Goal: Task Accomplishment & Management: Manage account settings

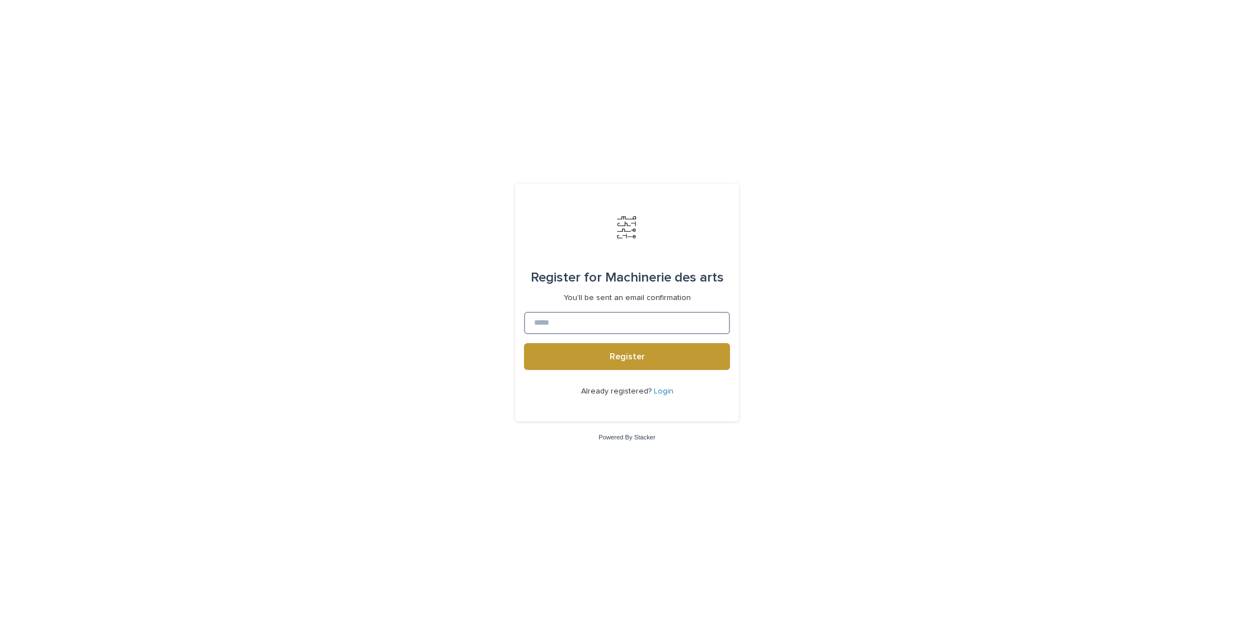
click at [567, 321] on input at bounding box center [627, 323] width 206 height 22
click at [611, 327] on input at bounding box center [627, 323] width 206 height 22
type input "**********"
click at [630, 354] on span "Register" at bounding box center [627, 356] width 35 height 9
click at [594, 315] on input at bounding box center [627, 323] width 206 height 22
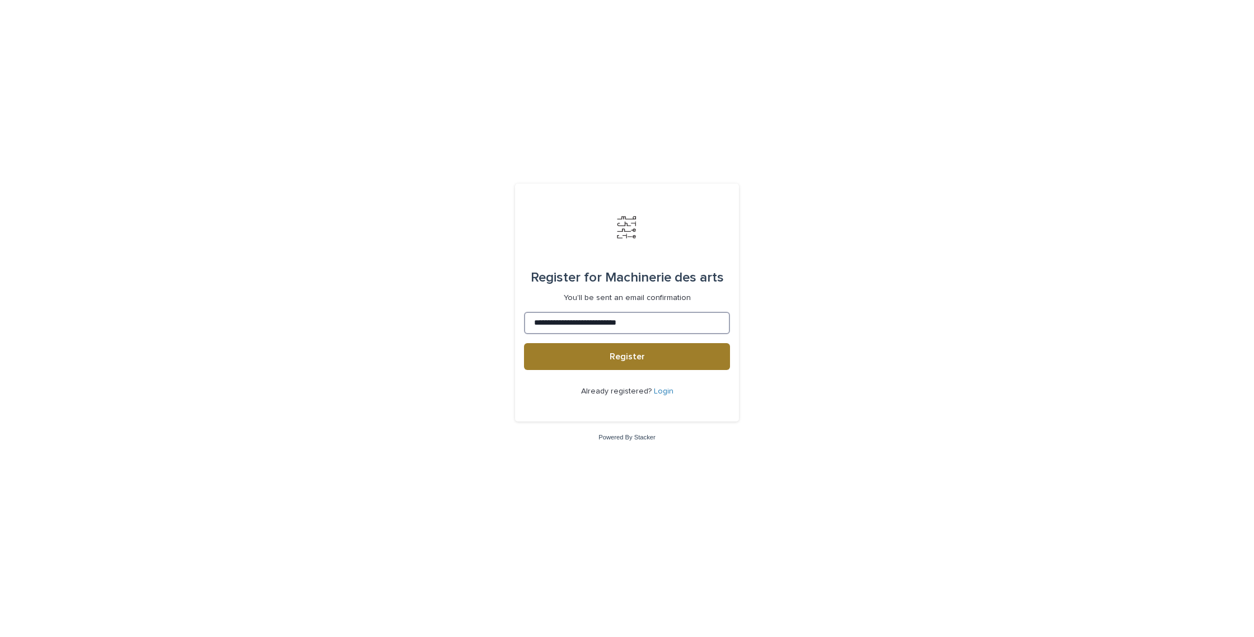
type input "**********"
click at [636, 362] on button "Register" at bounding box center [627, 356] width 206 height 27
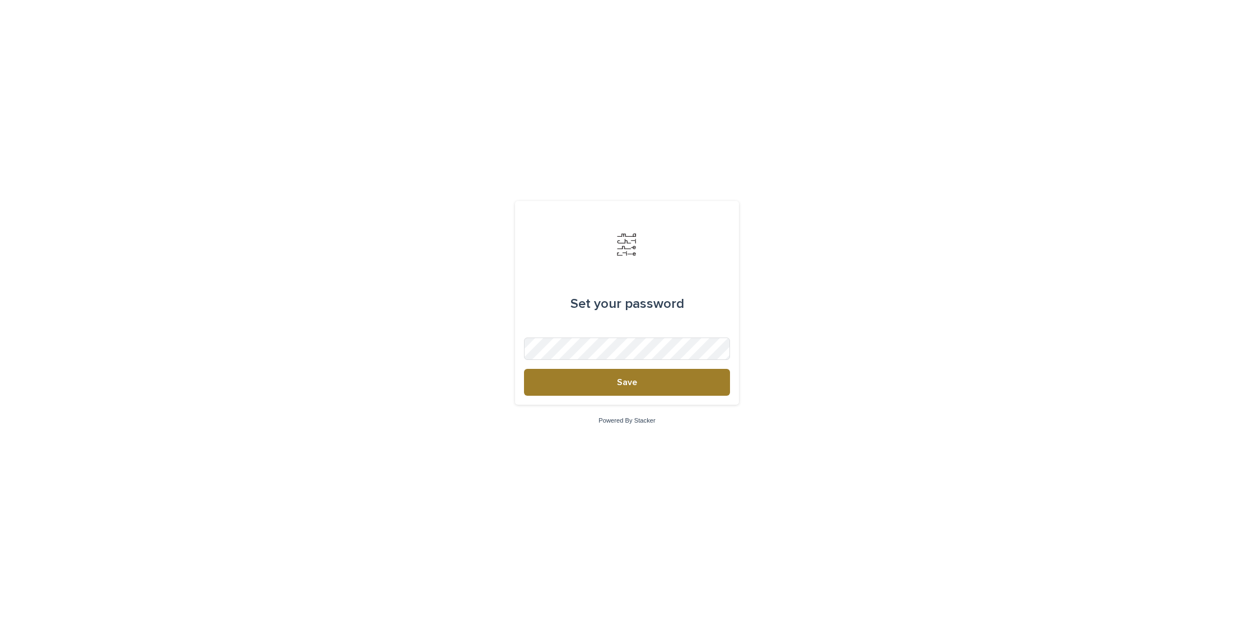
click at [592, 394] on div "Set your password Save" at bounding box center [627, 303] width 224 height 204
click at [593, 391] on button "Save" at bounding box center [627, 382] width 206 height 27
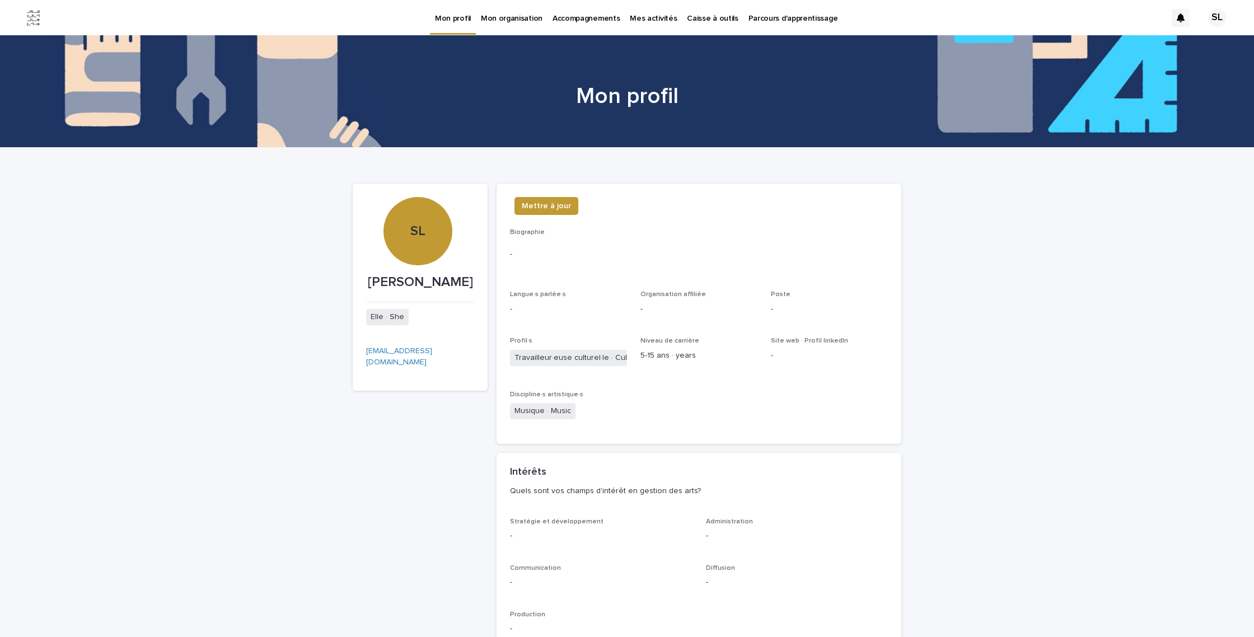
click at [527, 16] on p "Mon organisation" at bounding box center [512, 12] width 62 height 24
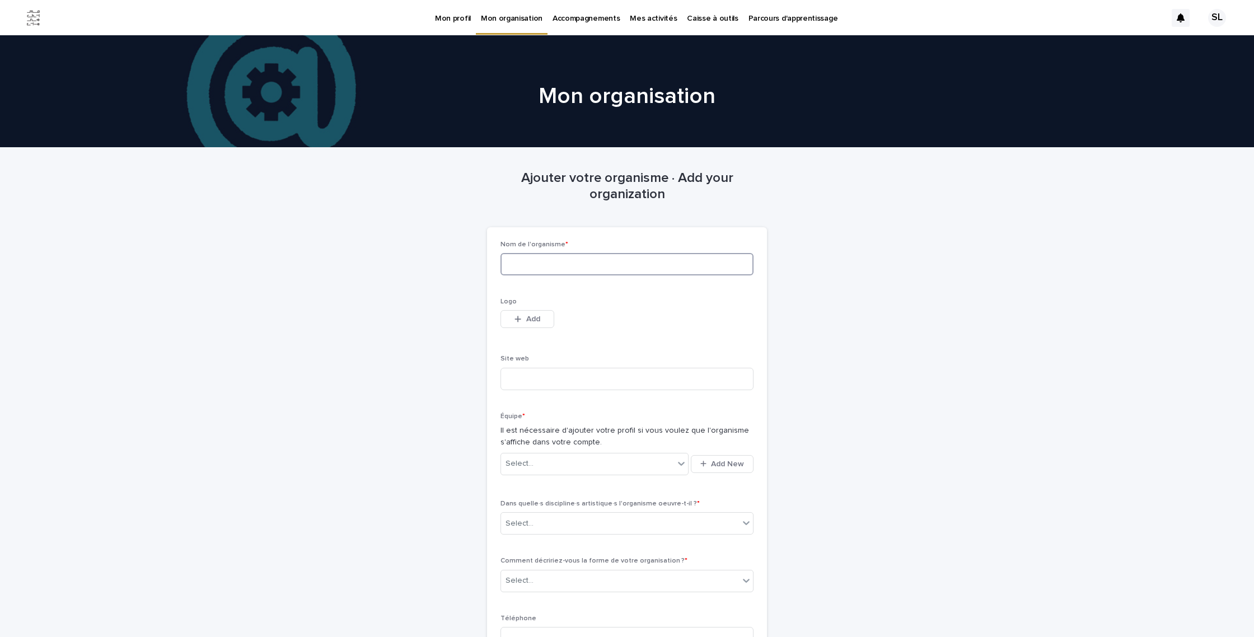
click at [659, 255] on input at bounding box center [627, 264] width 253 height 22
type input "**********"
type input "********"
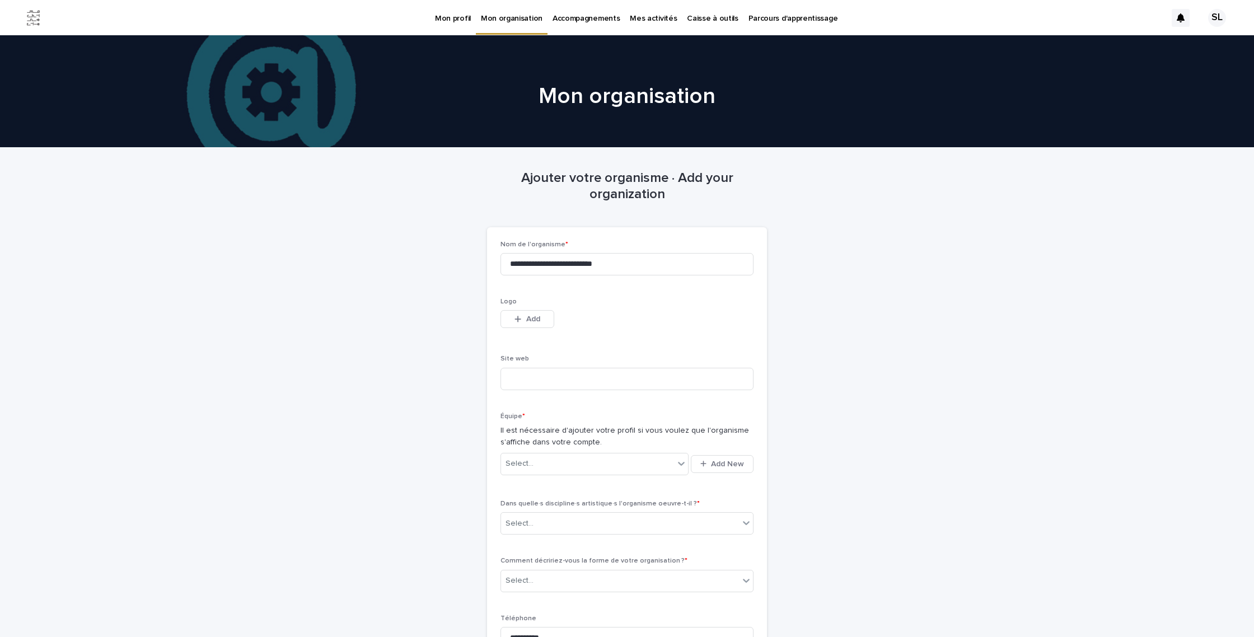
type input "********"
type input "******"
type input "*******"
click at [526, 316] on span "Add" at bounding box center [533, 319] width 14 height 8
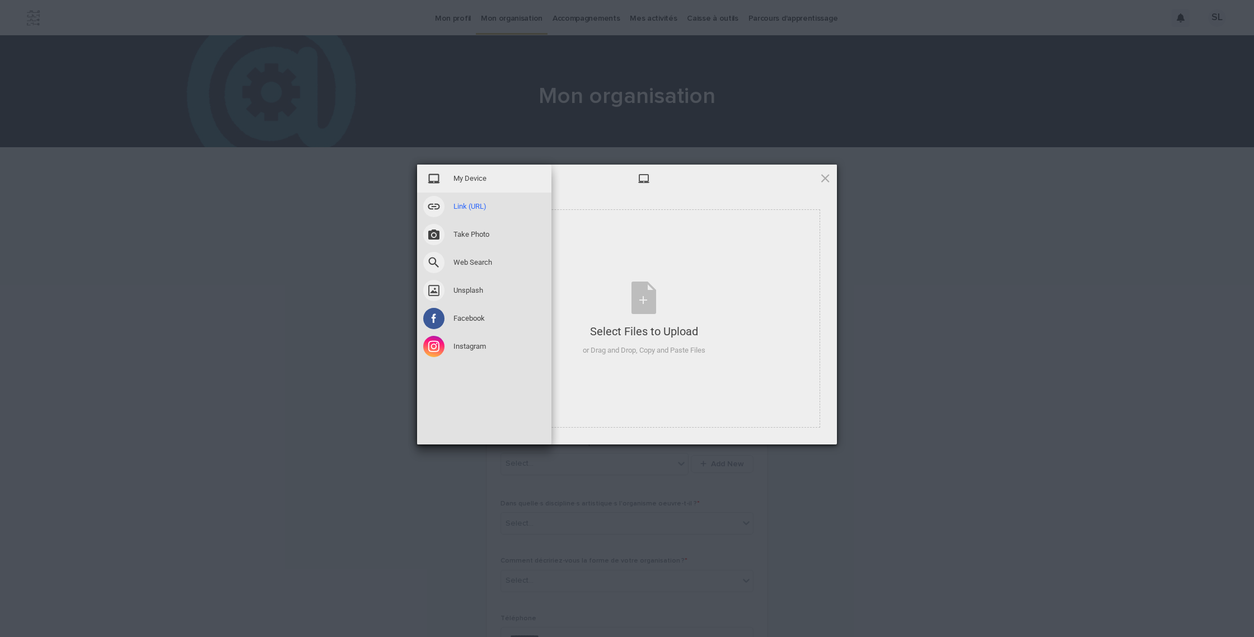
click at [440, 208] on span at bounding box center [433, 206] width 21 height 21
click at [438, 181] on span at bounding box center [433, 178] width 21 height 21
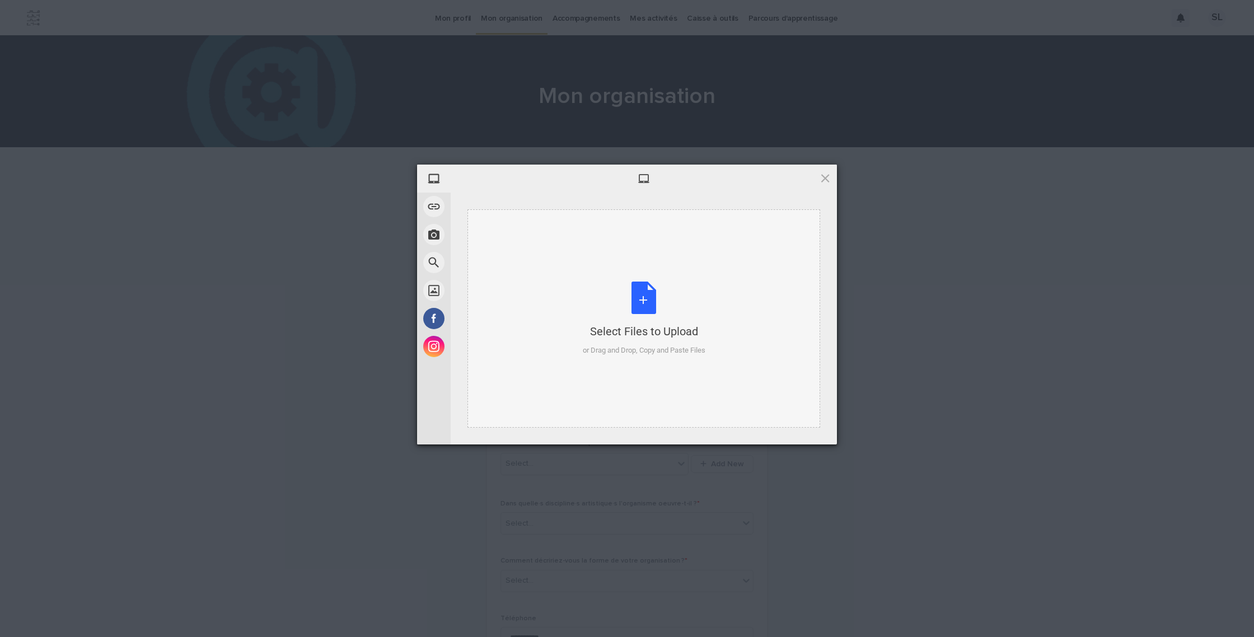
click at [641, 302] on div "Select Files to Upload or Drag and Drop, Copy and Paste Files" at bounding box center [644, 319] width 123 height 74
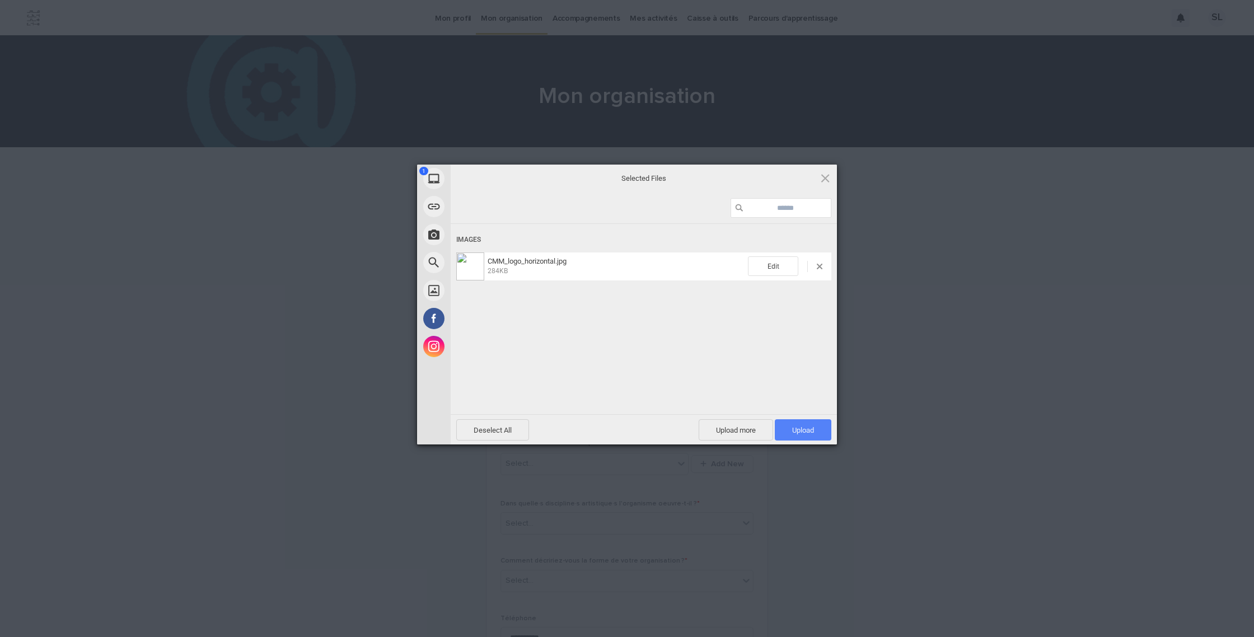
click at [807, 423] on span "Upload 1" at bounding box center [803, 429] width 57 height 21
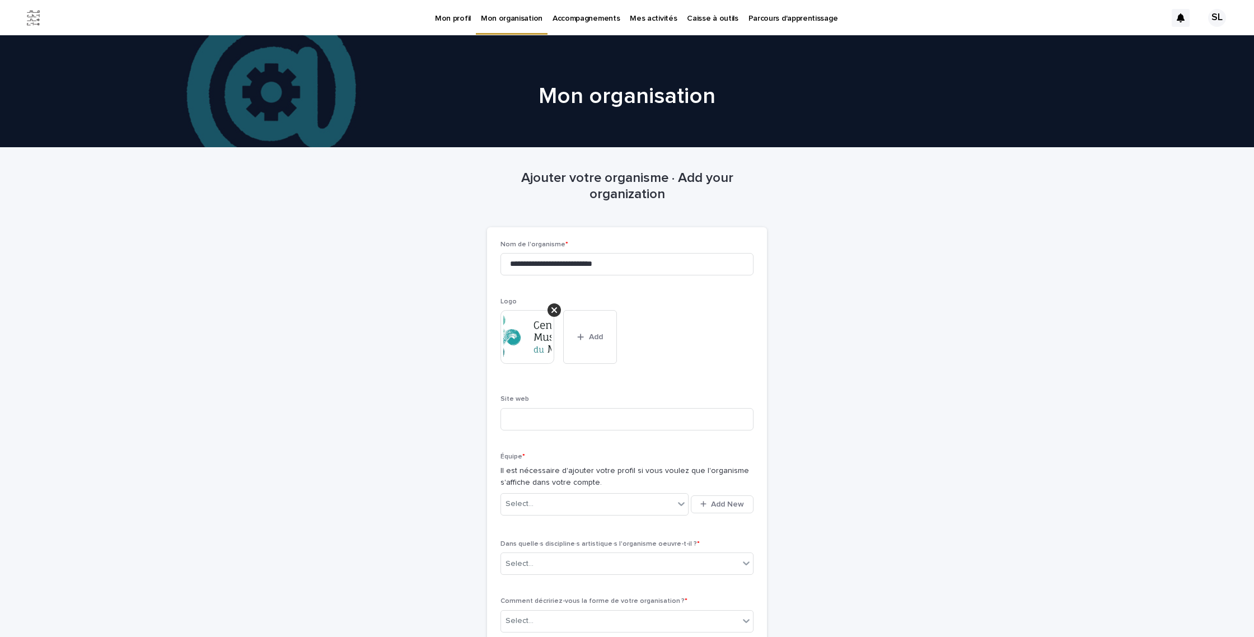
click at [536, 330] on img at bounding box center [528, 337] width 54 height 54
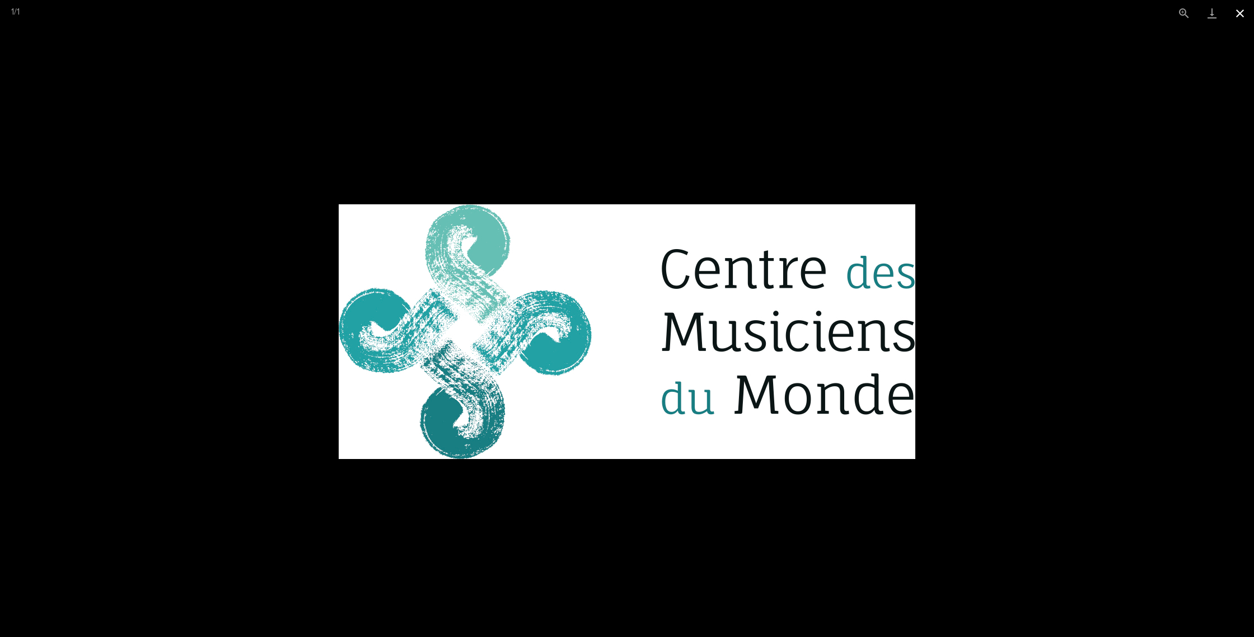
click at [1244, 15] on button "Close gallery" at bounding box center [1240, 13] width 28 height 26
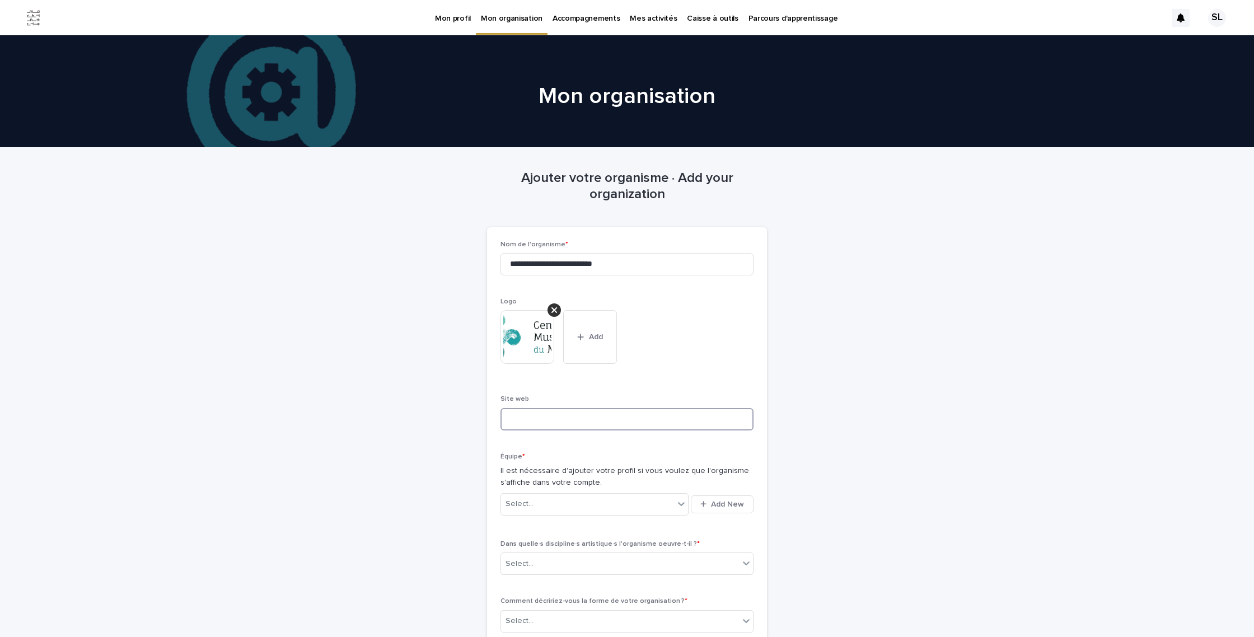
click at [676, 419] on input at bounding box center [627, 419] width 253 height 22
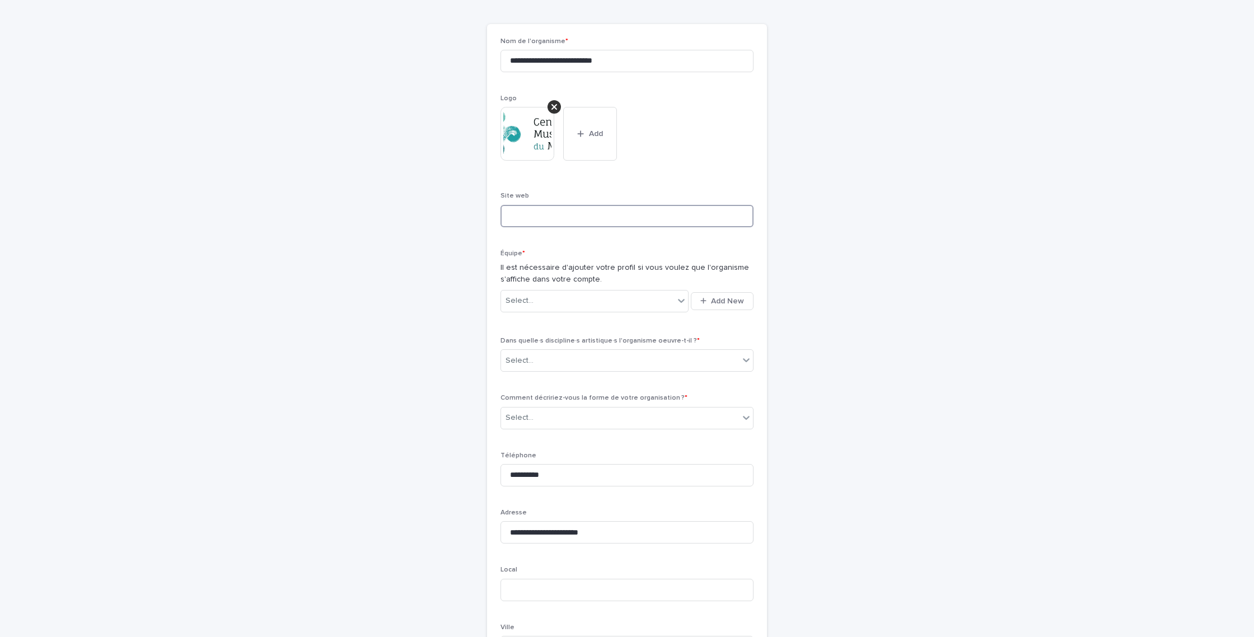
scroll to position [204, 0]
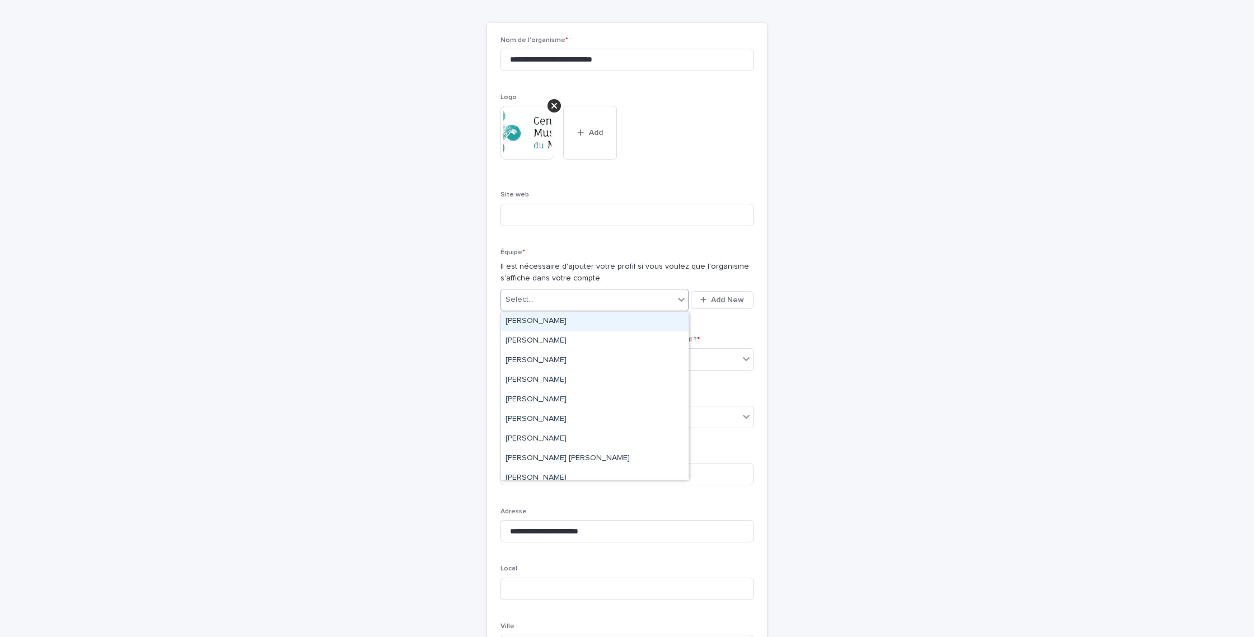
click at [660, 303] on div "Select..." at bounding box center [587, 300] width 173 height 18
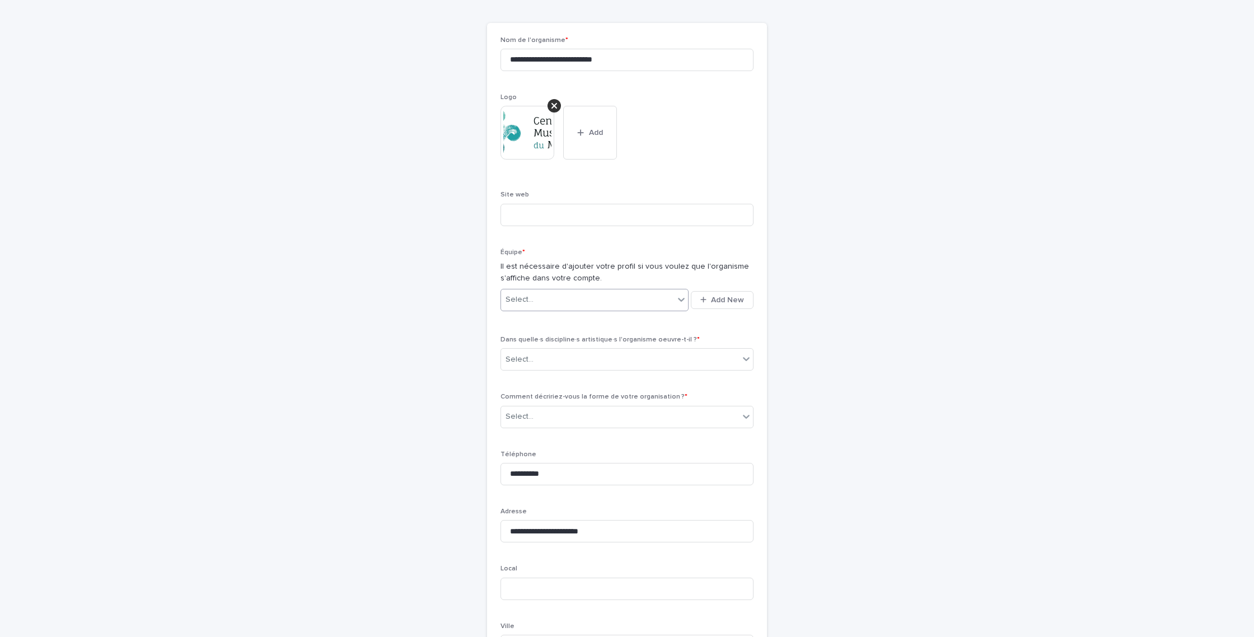
click at [585, 300] on div "Select..." at bounding box center [587, 300] width 173 height 18
type input "********"
click at [567, 318] on div "Sylvianne Lagueux-Tremblay" at bounding box center [595, 322] width 188 height 20
click at [641, 321] on div "Équipe * Il est nécessaire d'ajouter votre profil si vous voulez que l'organism…" at bounding box center [627, 286] width 253 height 74
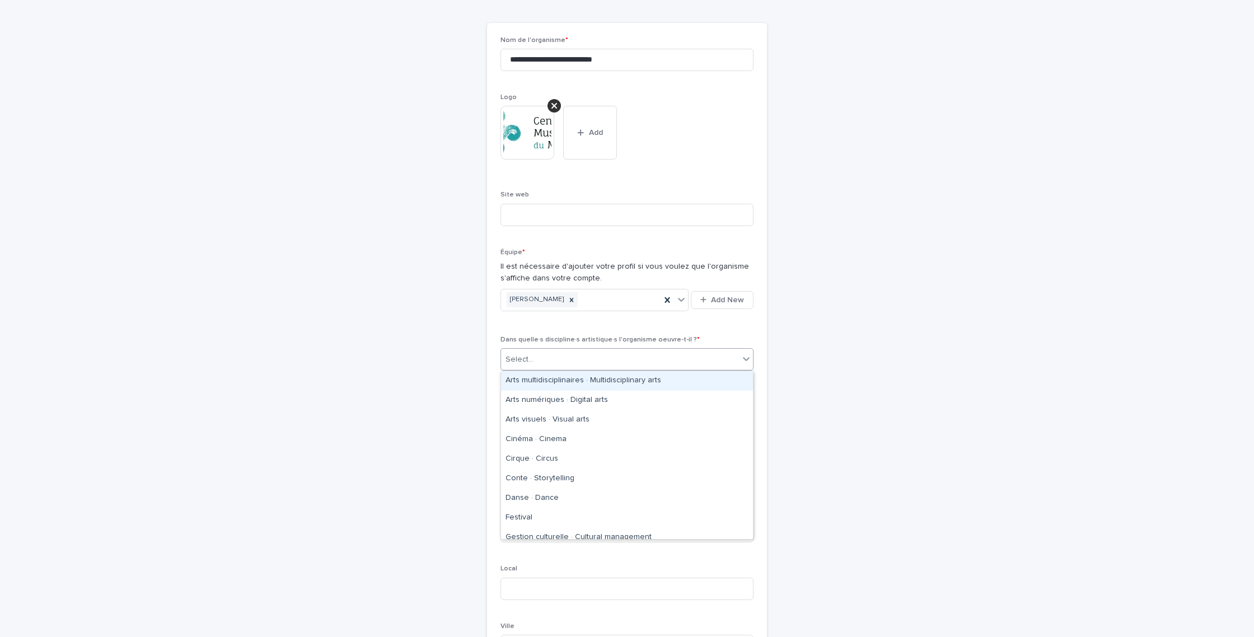
click at [638, 355] on div "Select..." at bounding box center [620, 360] width 238 height 18
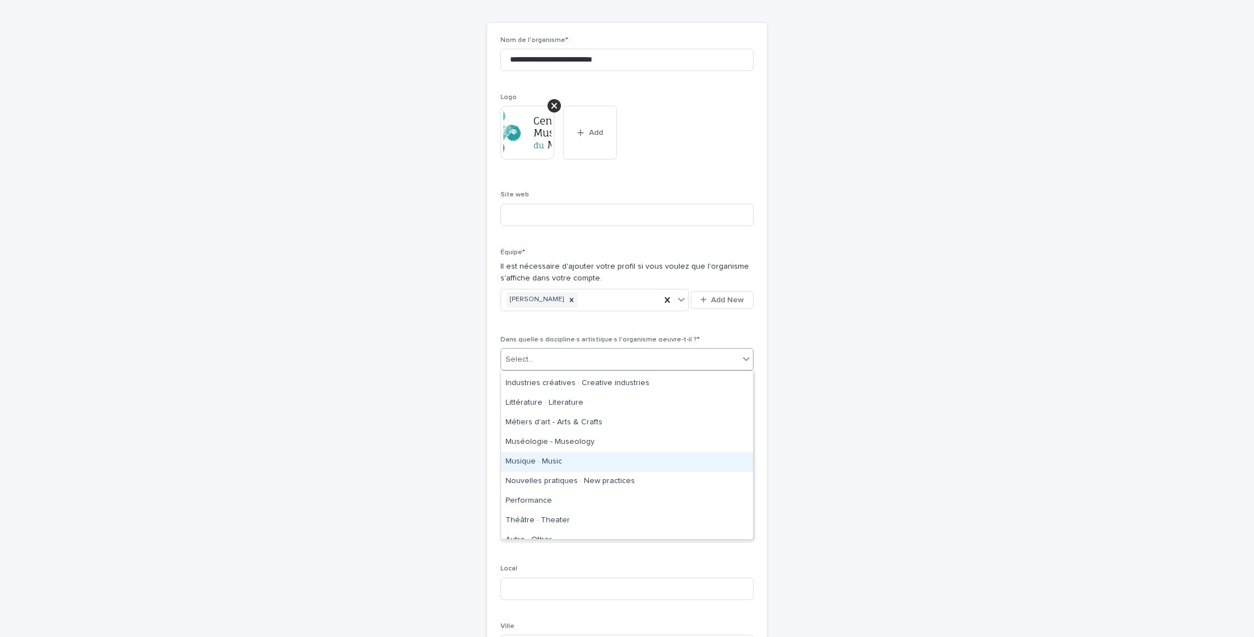
click at [593, 463] on div "Musique · Music" at bounding box center [627, 462] width 252 height 20
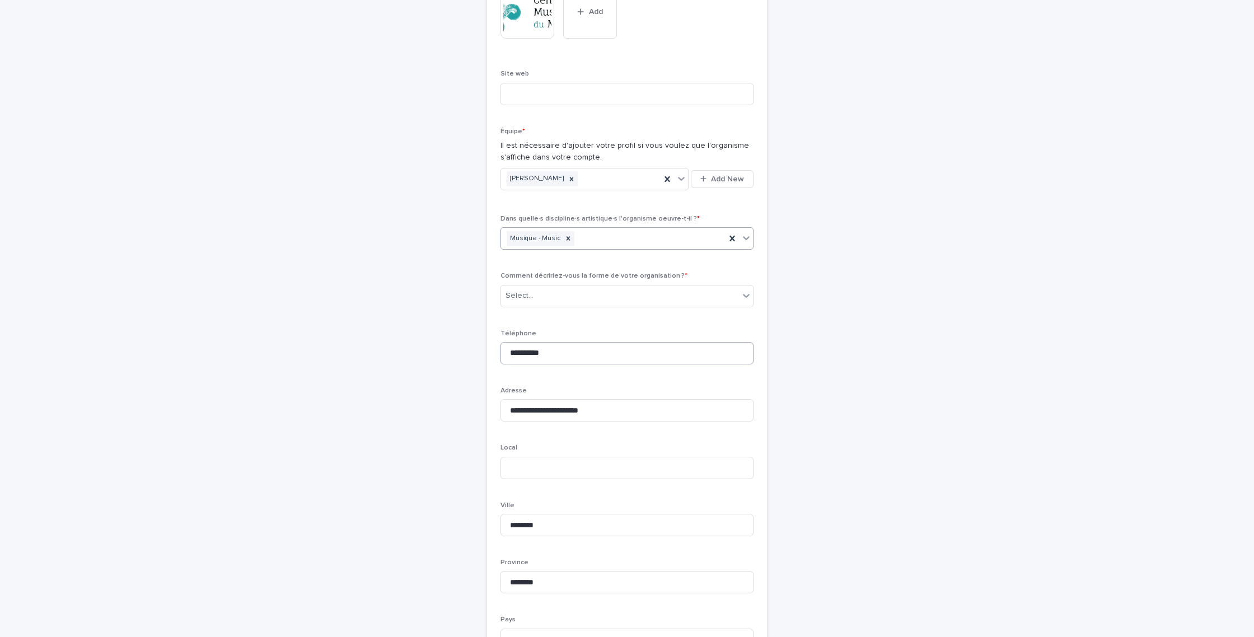
scroll to position [326, 0]
click at [520, 349] on input "**********" at bounding box center [627, 353] width 253 height 22
click at [538, 352] on input "**********" at bounding box center [627, 353] width 253 height 22
type input "**********"
click at [561, 331] on p "Téléphone" at bounding box center [627, 333] width 253 height 8
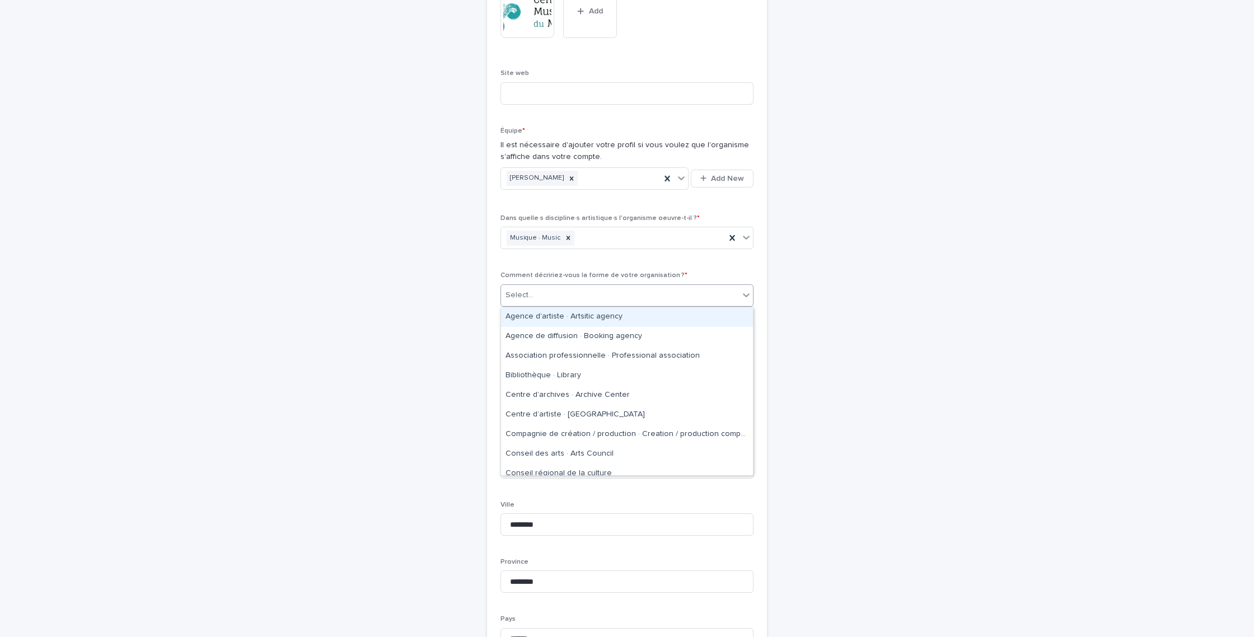
click at [569, 299] on div "Select..." at bounding box center [620, 295] width 238 height 18
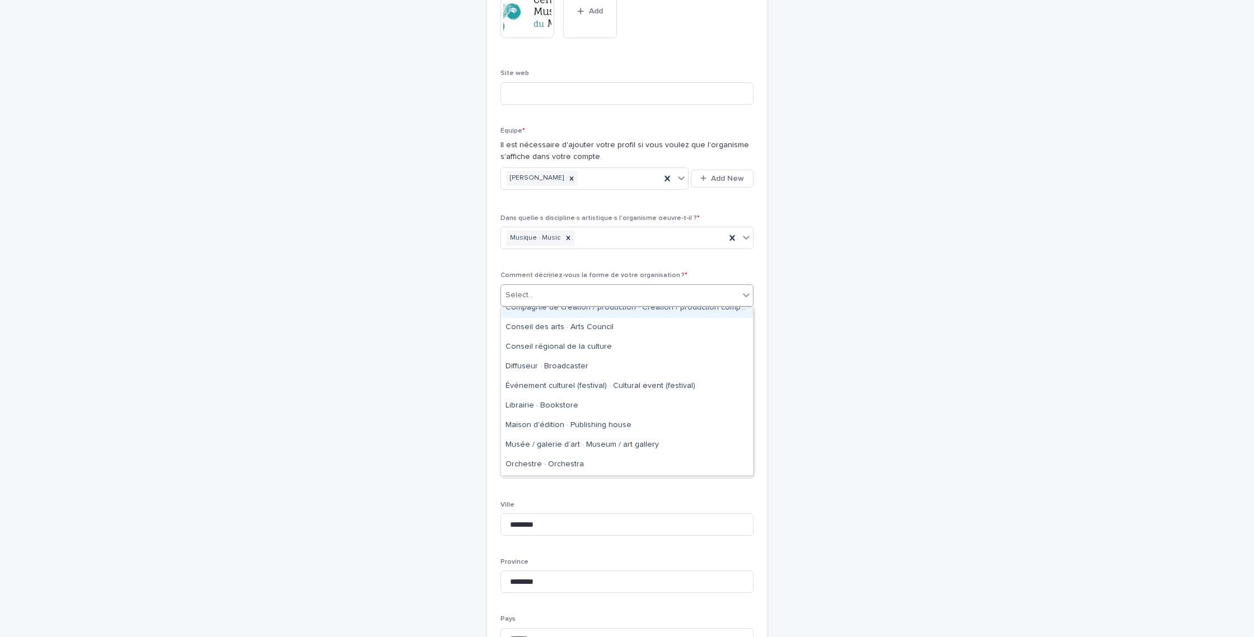
scroll to position [146, 0]
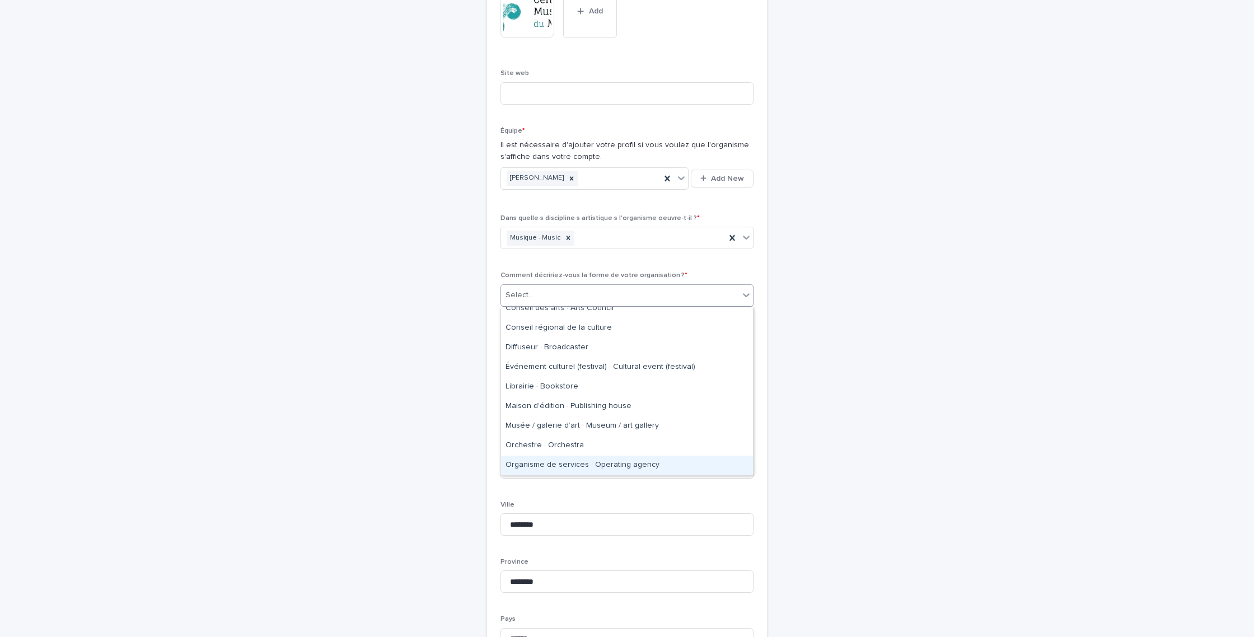
click at [574, 462] on div "Organisme de services · Operating agency" at bounding box center [627, 466] width 252 height 20
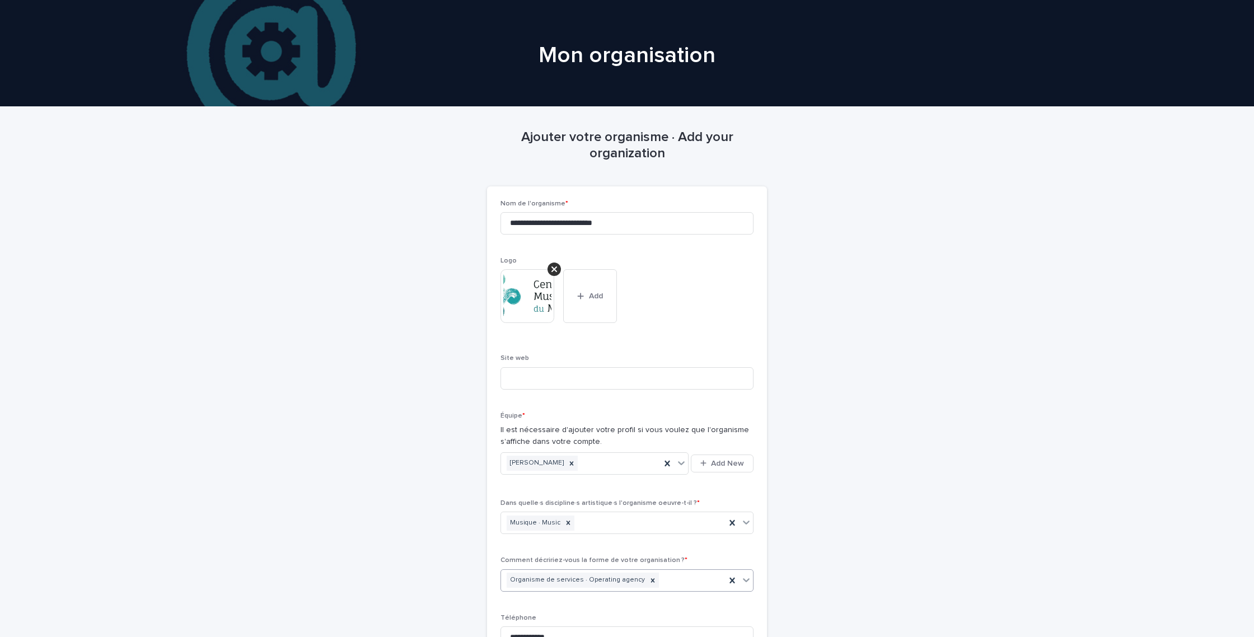
scroll to position [62, 0]
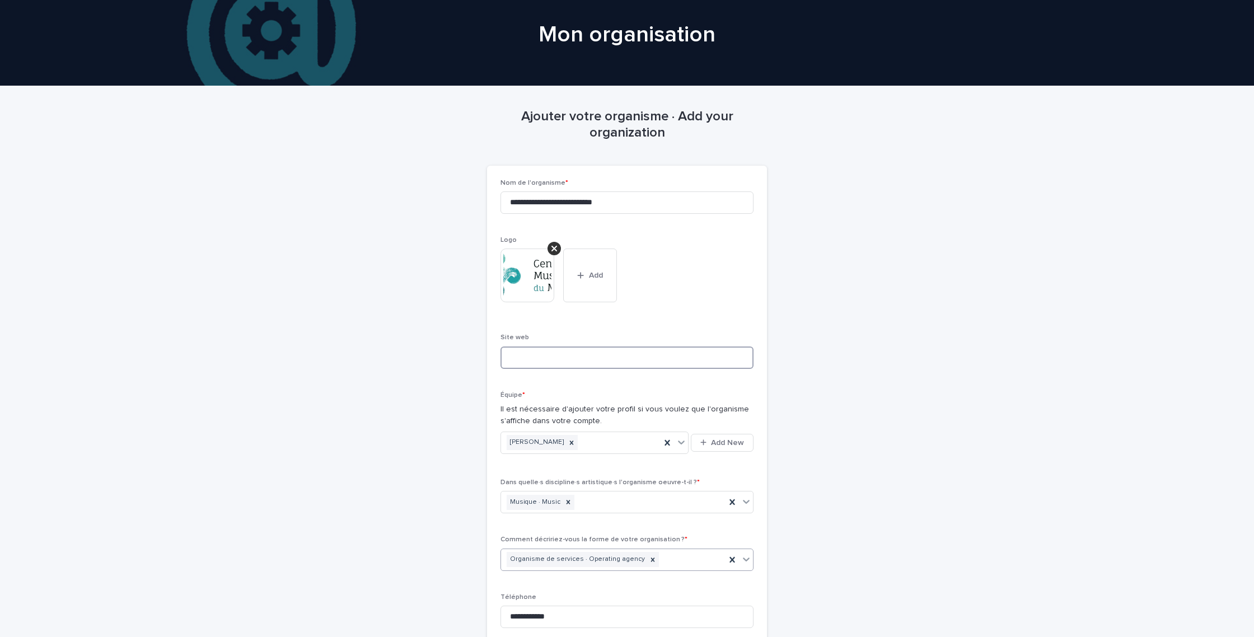
click at [581, 359] on input at bounding box center [627, 358] width 253 height 22
paste input "**********"
type input "**********"
click at [689, 325] on div "**********" at bounding box center [627, 580] width 253 height 802
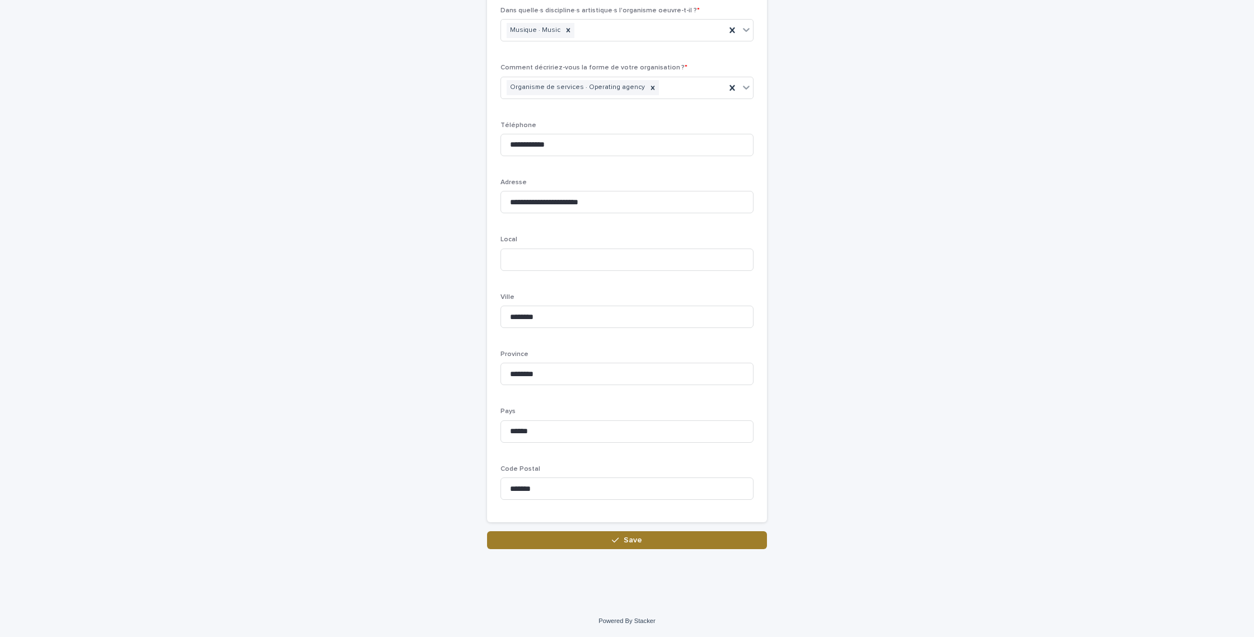
click at [622, 544] on button "Save" at bounding box center [627, 540] width 280 height 18
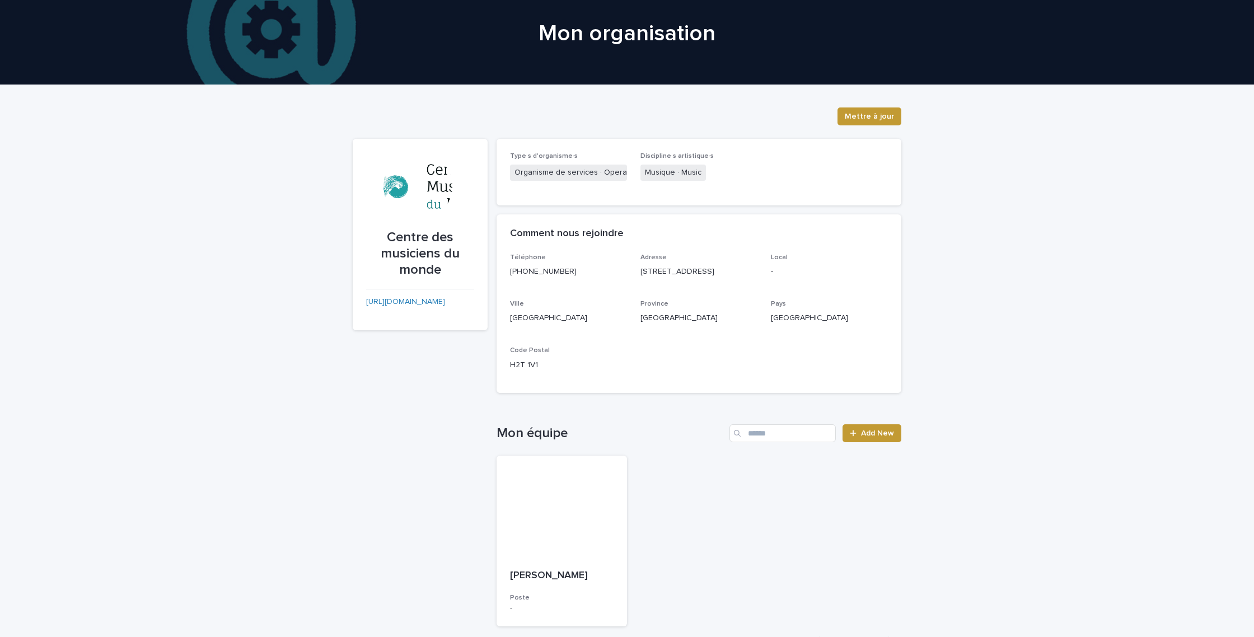
scroll to position [31, 0]
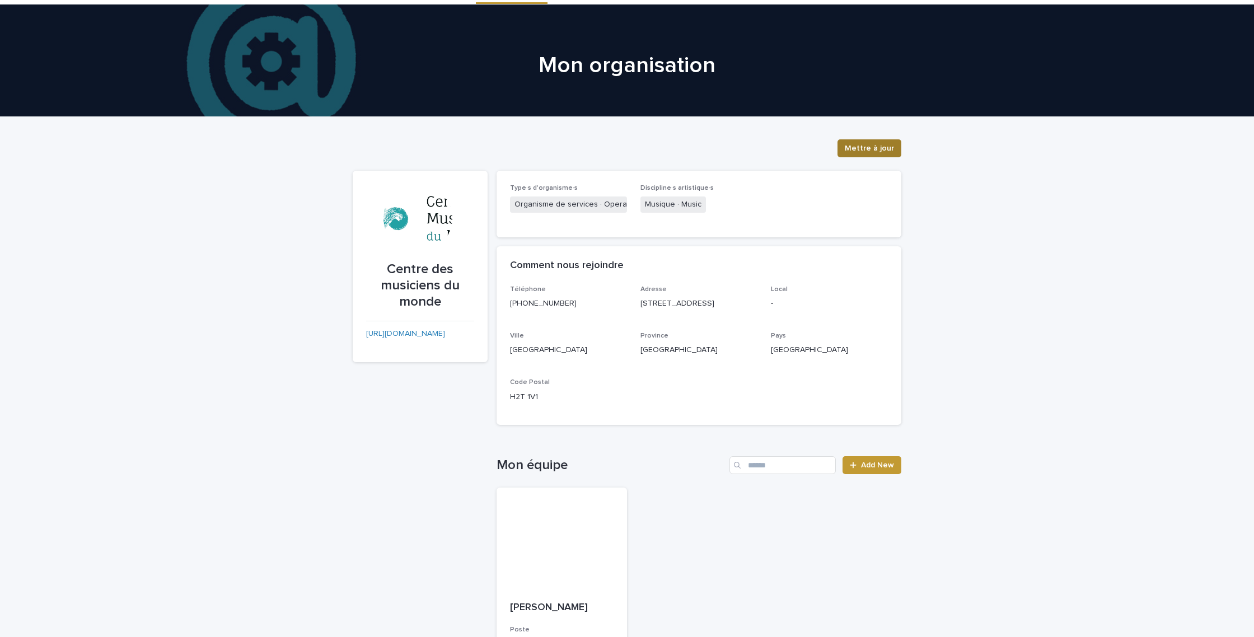
click at [856, 148] on span "Mettre à jour" at bounding box center [869, 148] width 49 height 11
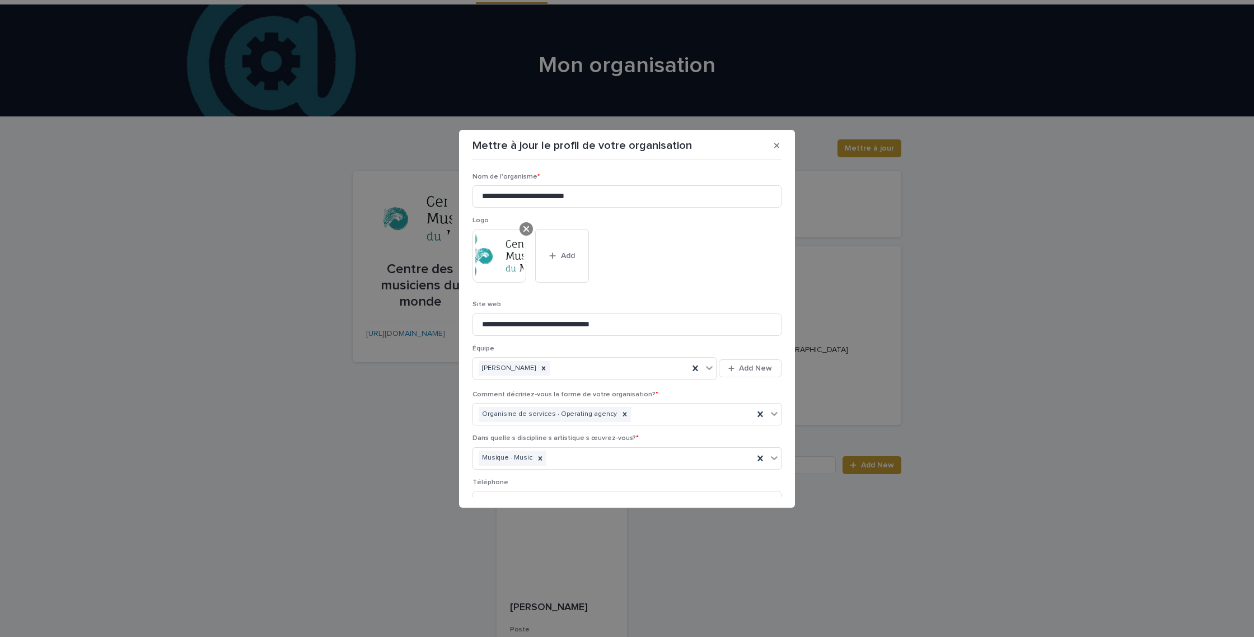
click at [529, 228] on icon at bounding box center [527, 229] width 6 height 9
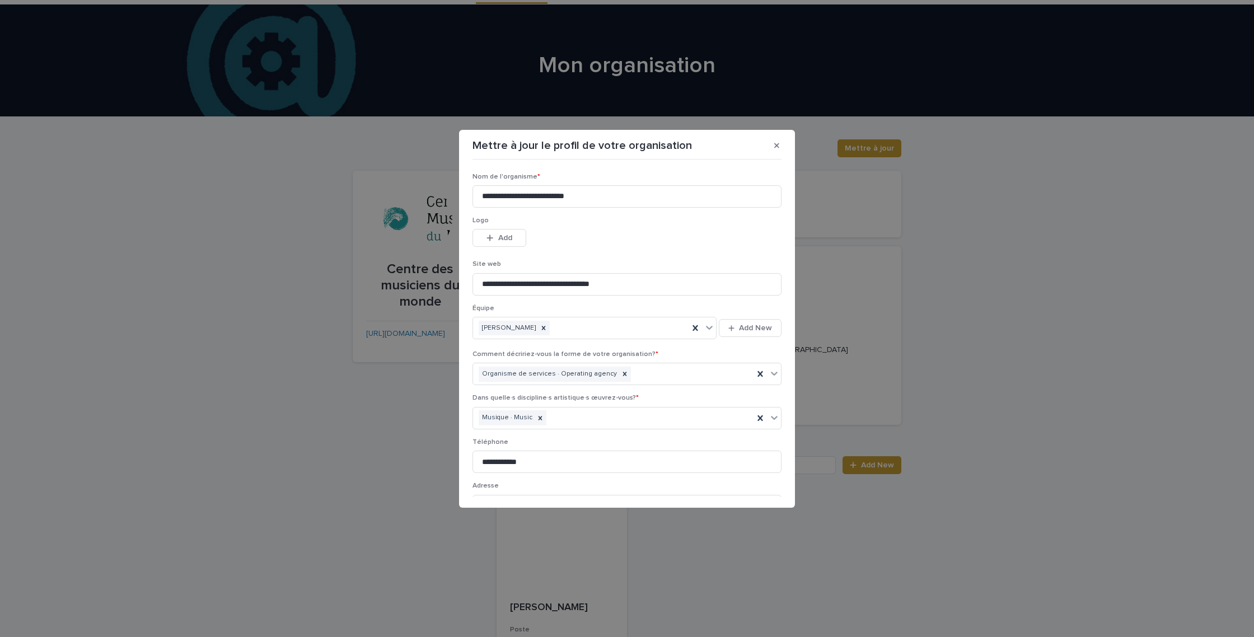
click at [506, 252] on div "Logo This file cannot be opened Download File Add" at bounding box center [627, 239] width 309 height 44
click at [510, 237] on span "Add" at bounding box center [505, 238] width 14 height 8
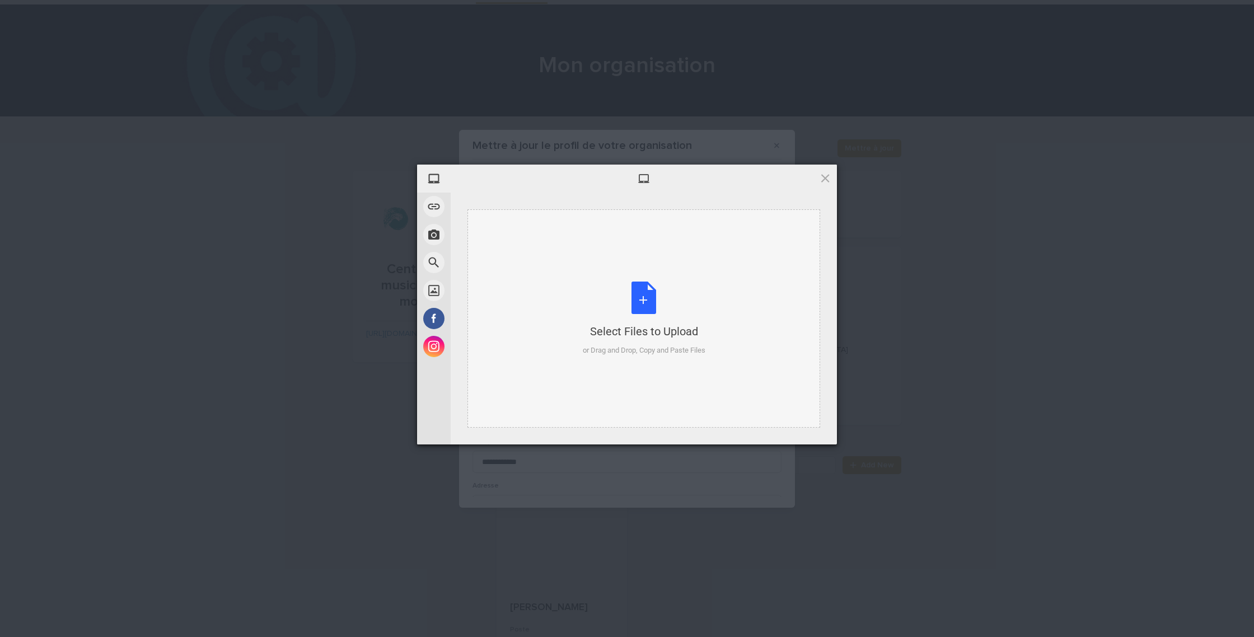
click at [639, 297] on div "Select Files to Upload or Drag and Drop, Copy and Paste Files" at bounding box center [644, 319] width 123 height 74
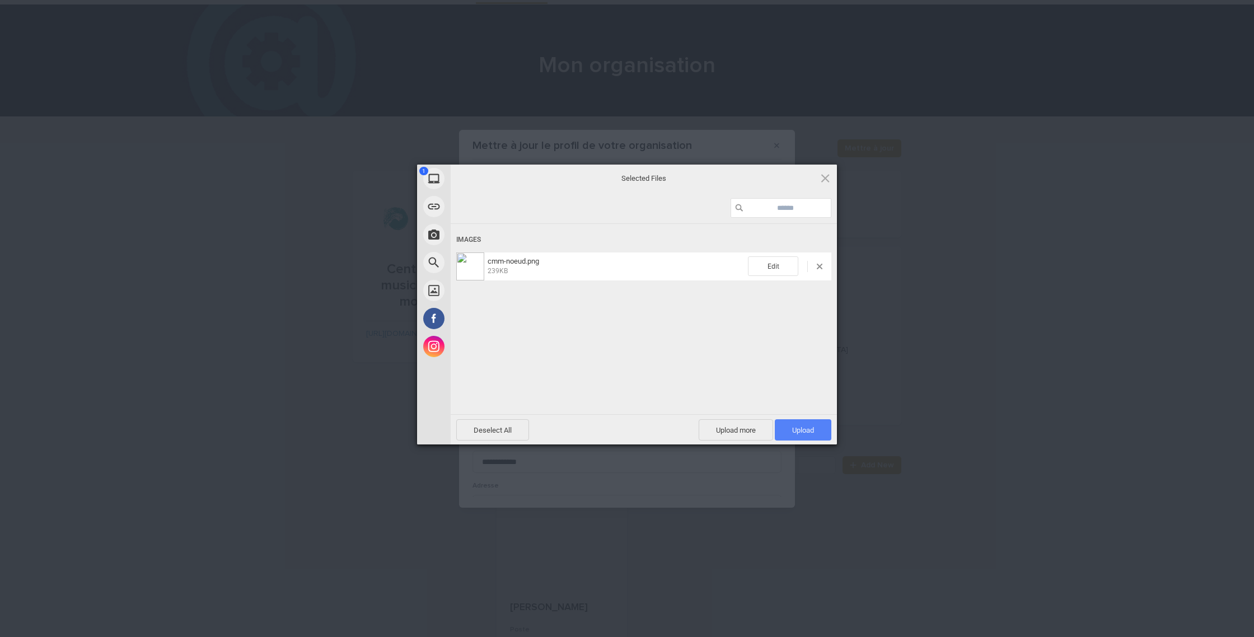
click at [801, 433] on span "Upload 1" at bounding box center [803, 430] width 22 height 8
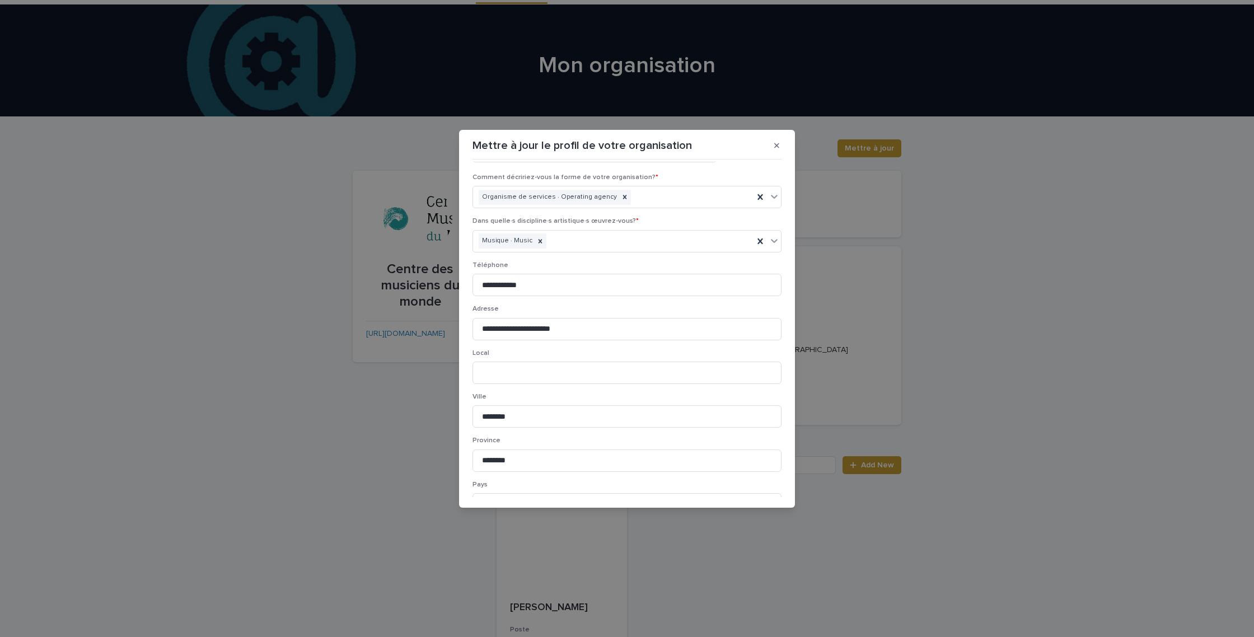
scroll to position [325, 0]
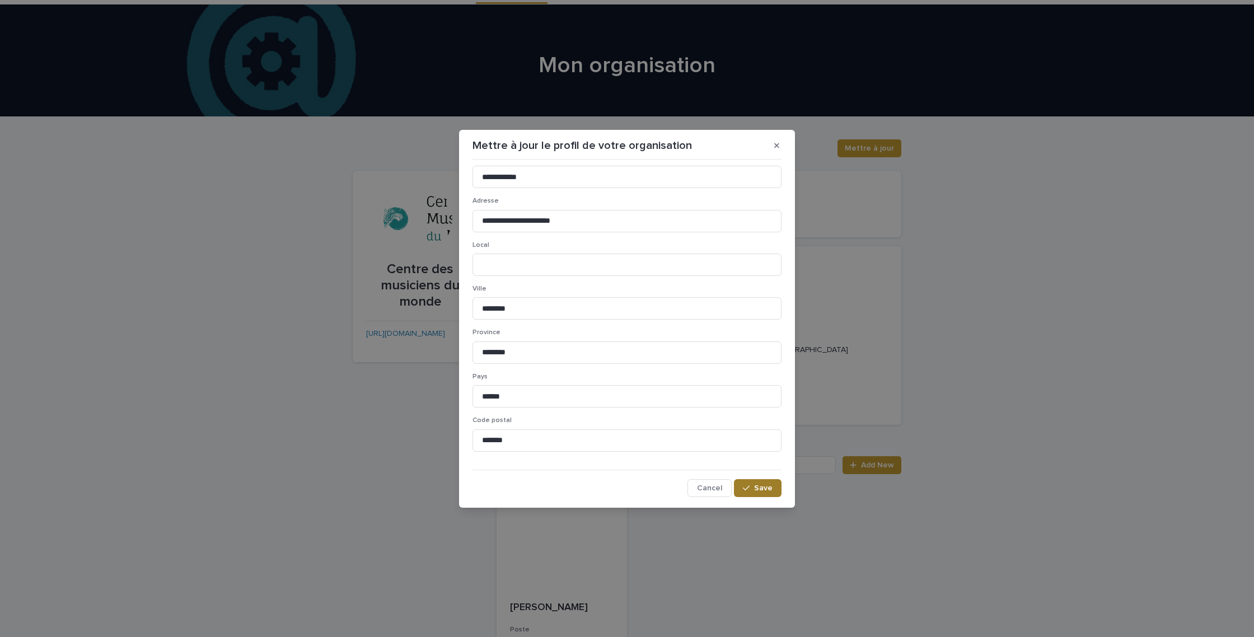
click at [762, 485] on span "Save" at bounding box center [763, 488] width 18 height 8
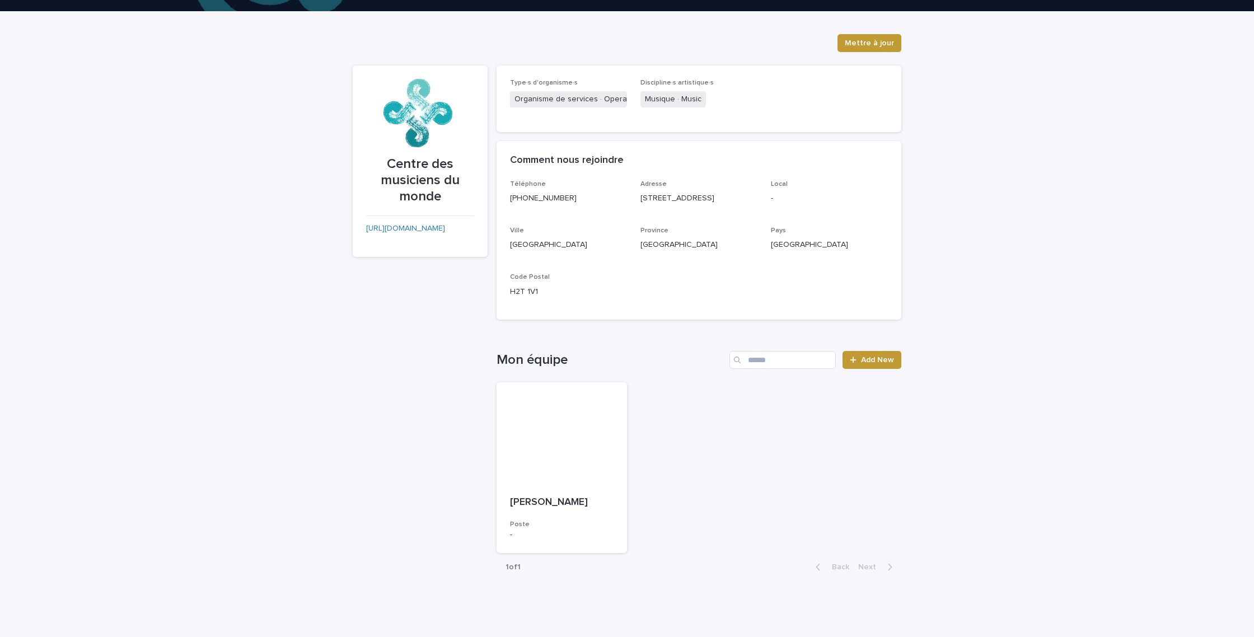
scroll to position [138, 0]
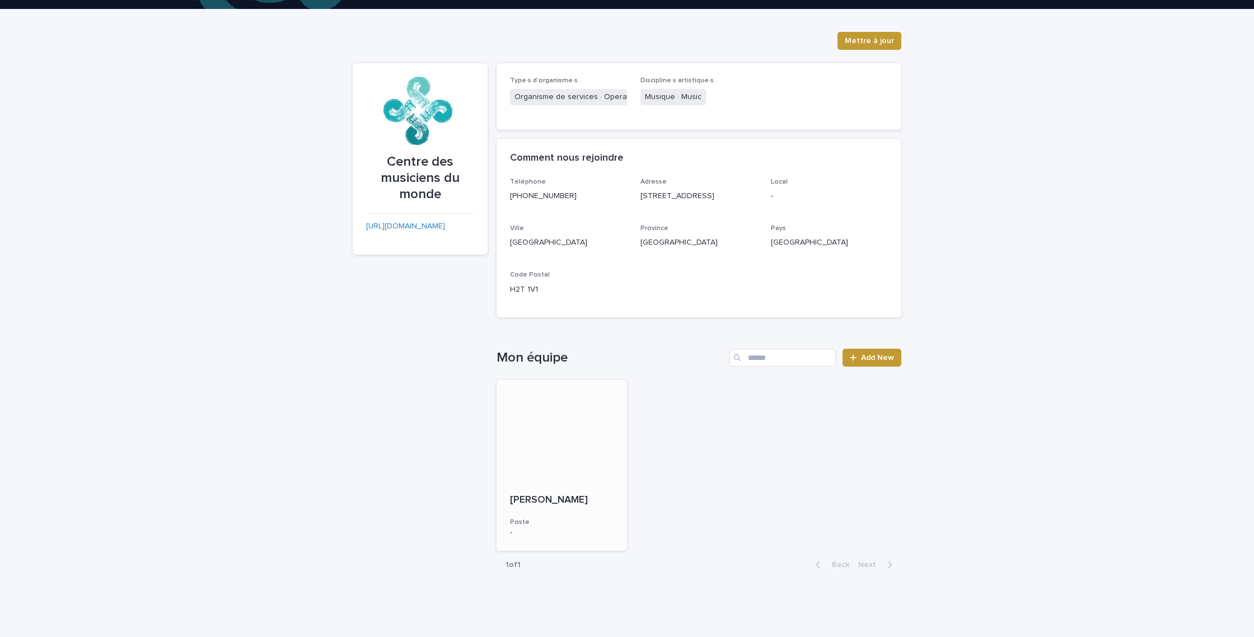
click at [570, 437] on div at bounding box center [562, 430] width 130 height 101
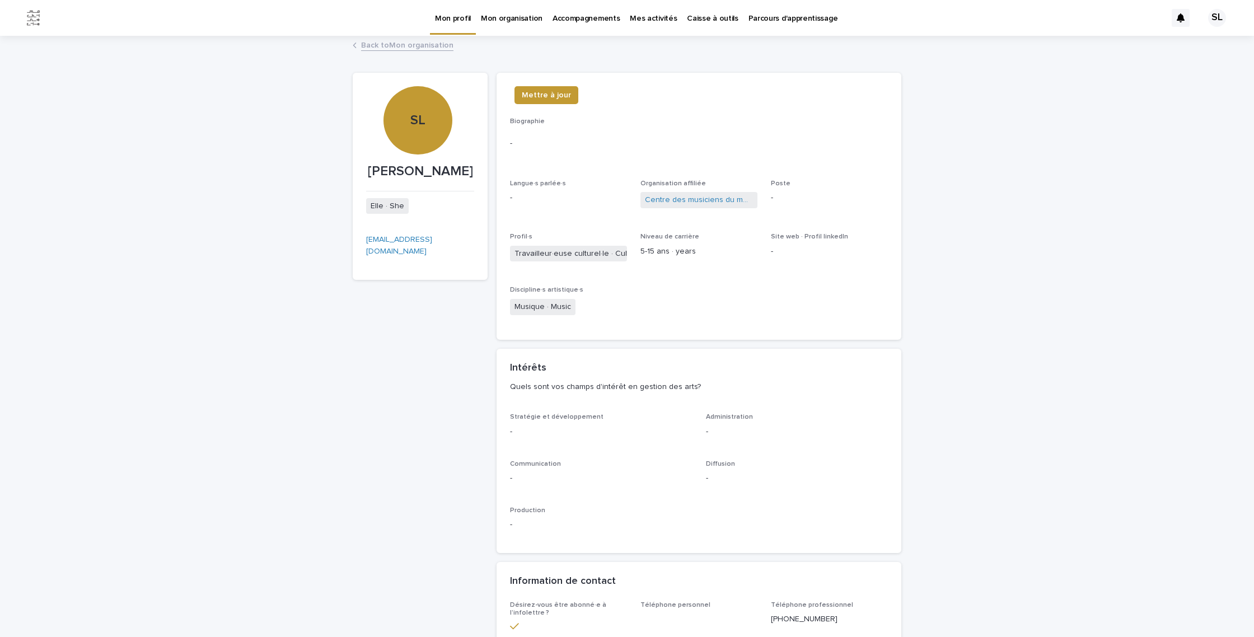
click at [788, 200] on p "-" at bounding box center [829, 198] width 117 height 12
click at [773, 199] on p "-" at bounding box center [829, 198] width 117 height 12
click at [778, 186] on span "Poste" at bounding box center [781, 183] width 20 height 7
click at [778, 183] on span "Poste" at bounding box center [781, 183] width 20 height 7
click at [535, 98] on span "Mettre à jour" at bounding box center [546, 95] width 49 height 11
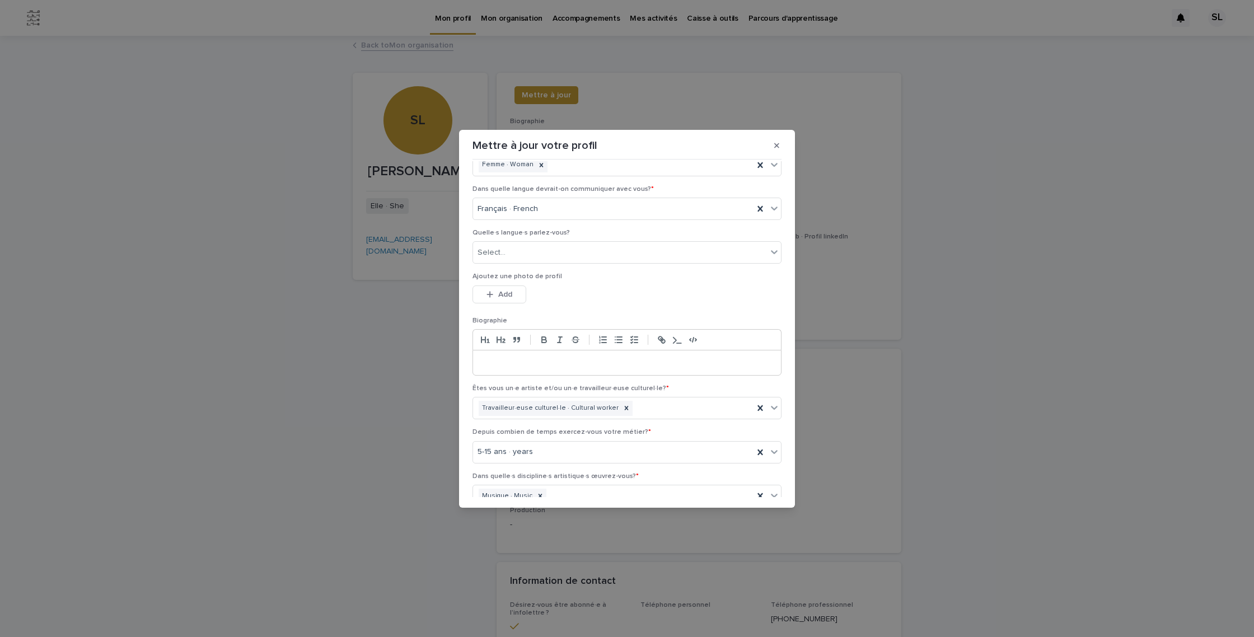
scroll to position [232, 0]
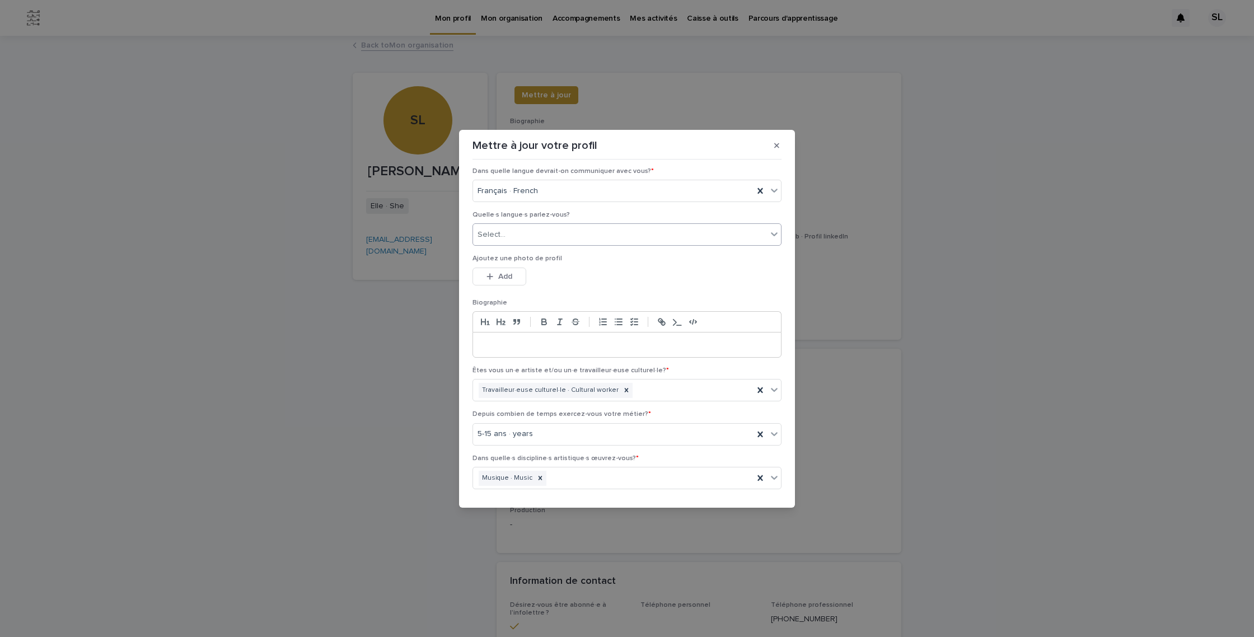
click at [558, 239] on div "Select..." at bounding box center [620, 235] width 294 height 18
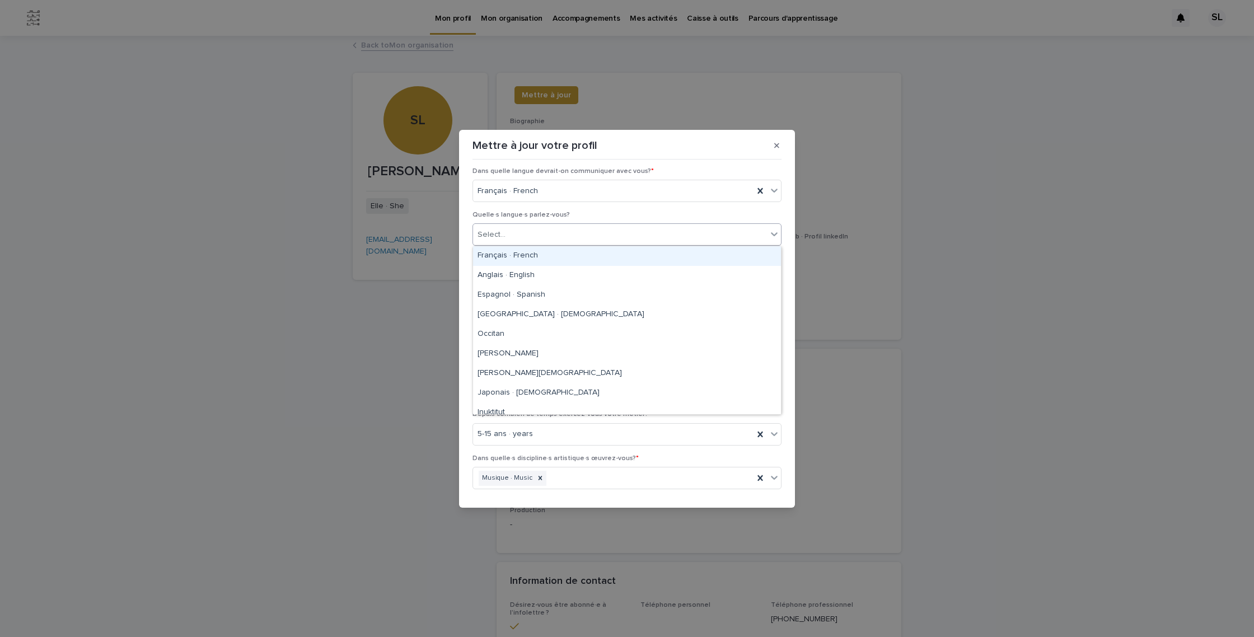
click at [543, 259] on div "Français · French" at bounding box center [627, 256] width 308 height 20
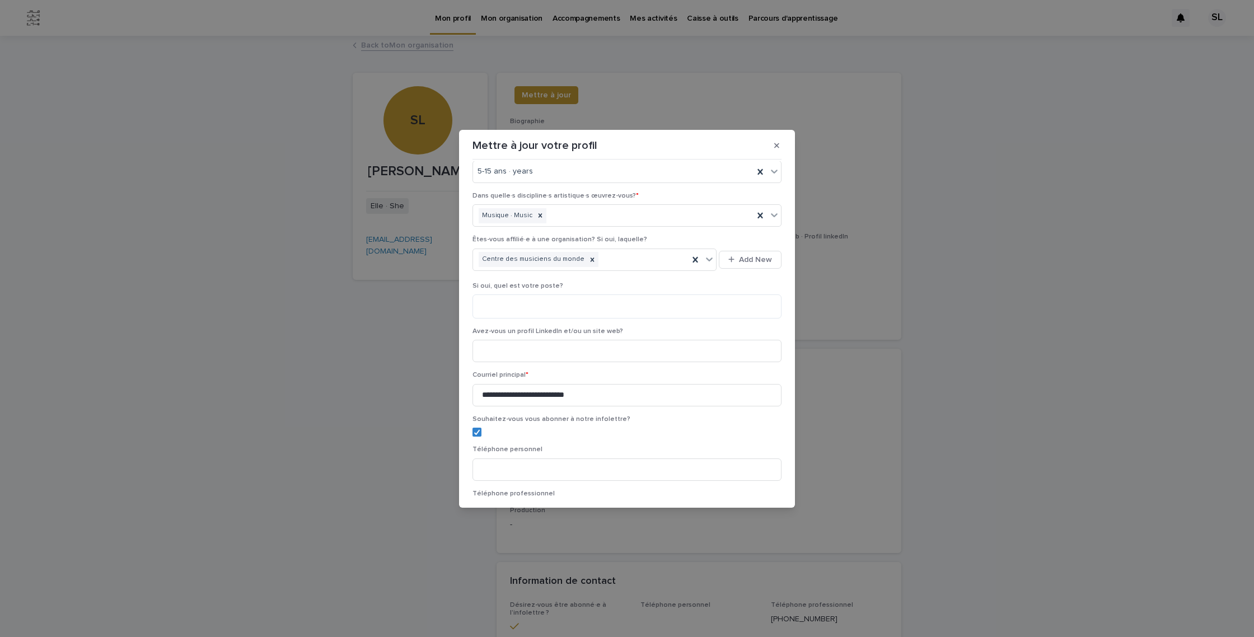
scroll to position [498, 0]
click at [548, 303] on textarea at bounding box center [627, 303] width 309 height 24
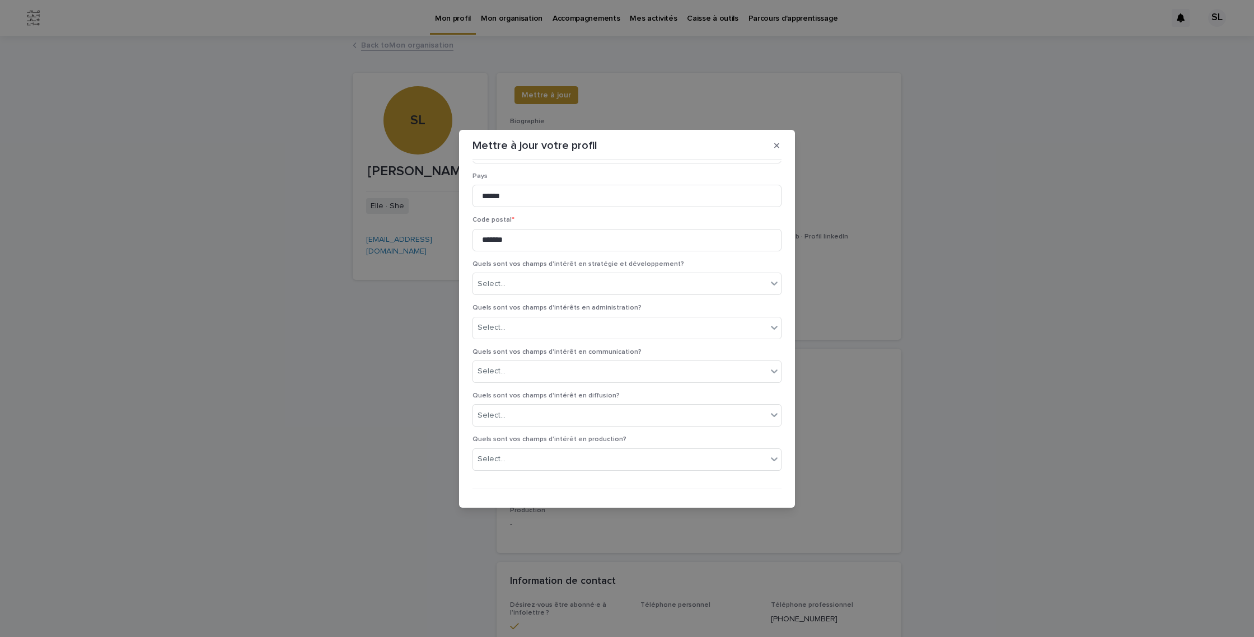
scroll to position [1094, 0]
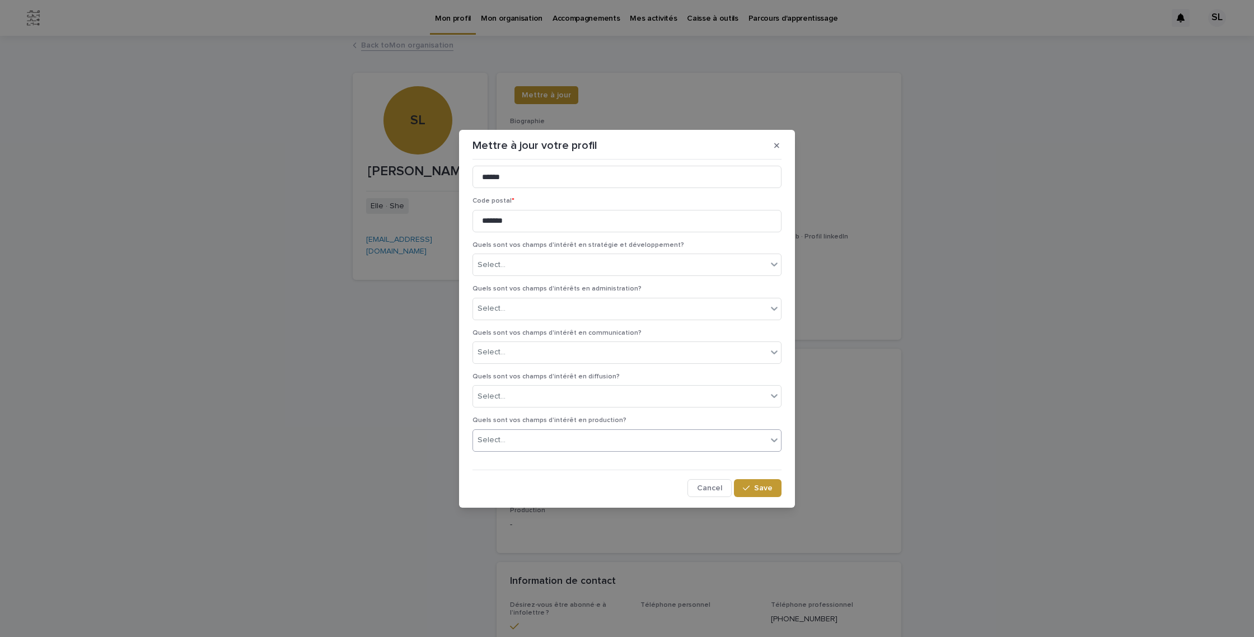
type textarea "**********"
click at [726, 449] on div "Select..." at bounding box center [620, 440] width 294 height 18
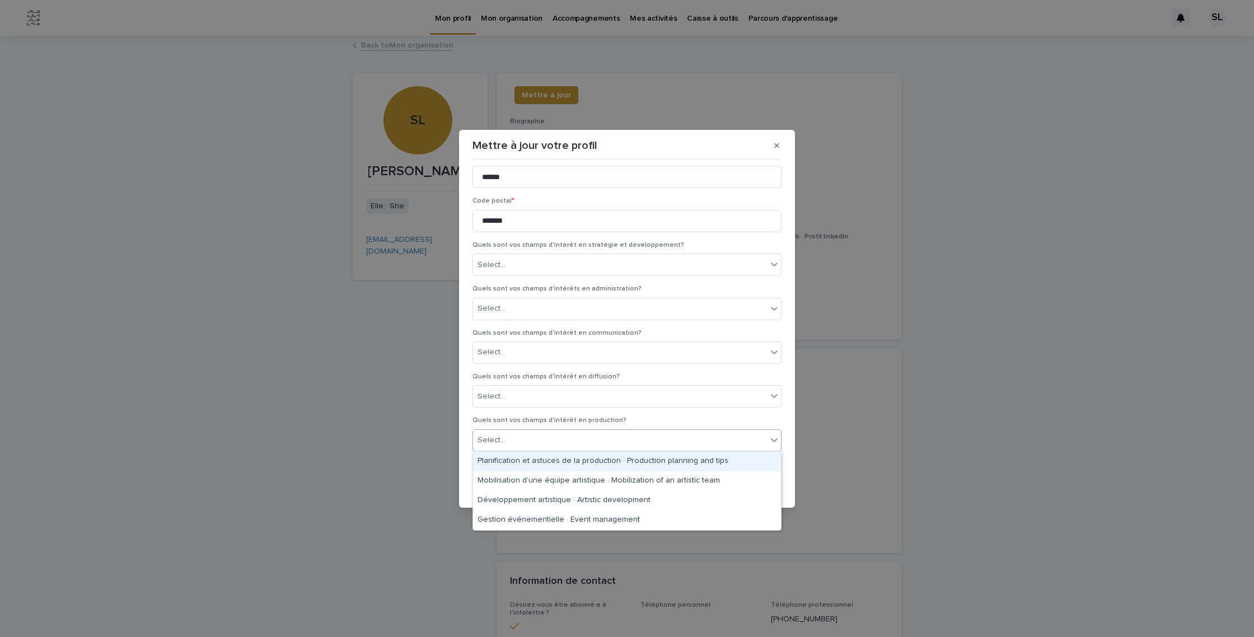
click at [727, 445] on div "Select..." at bounding box center [620, 440] width 294 height 18
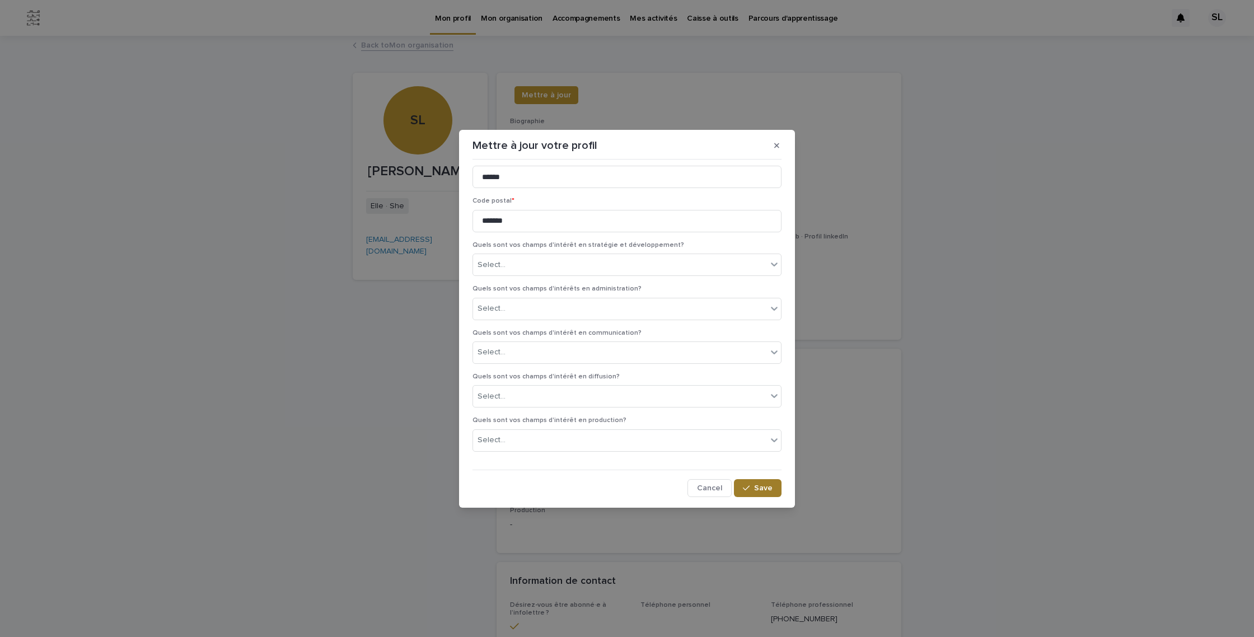
click at [768, 481] on button "Save" at bounding box center [758, 488] width 48 height 18
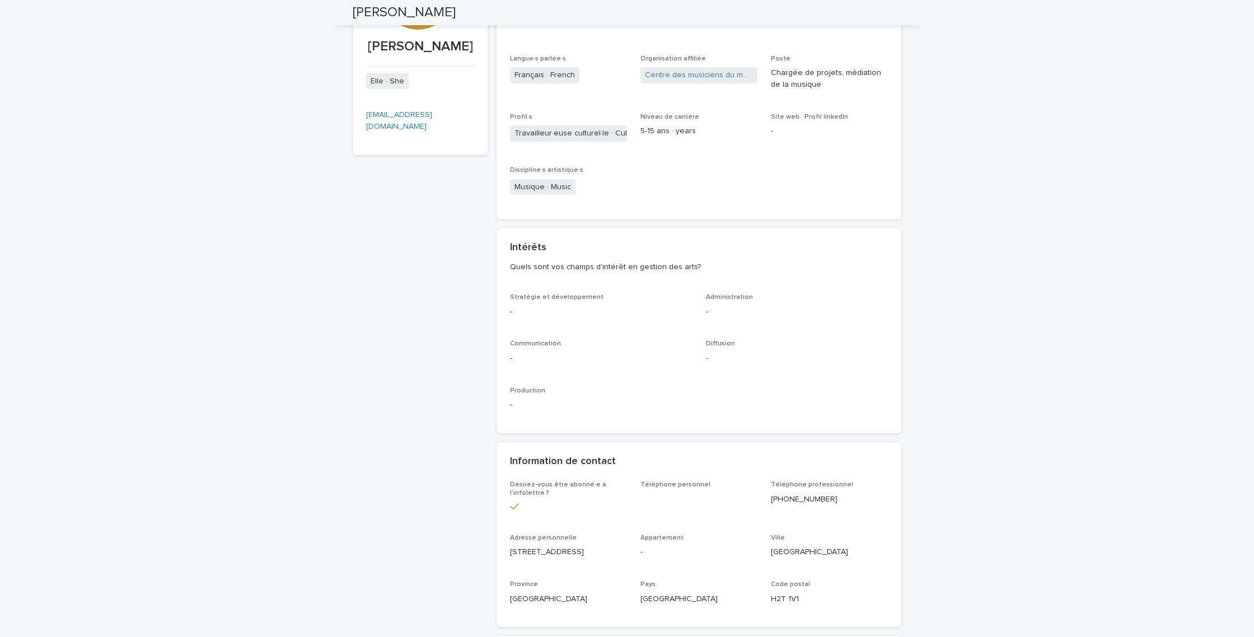
scroll to position [0, 0]
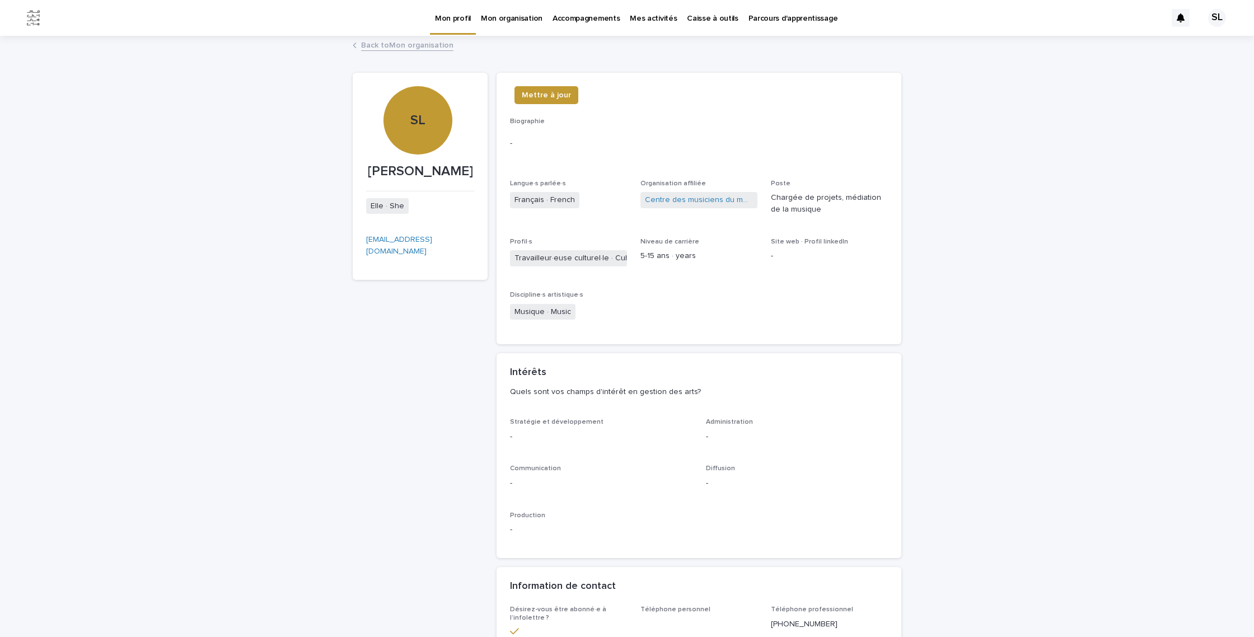
click at [548, 19] on div "Accompagnements" at bounding box center [586, 12] width 77 height 24
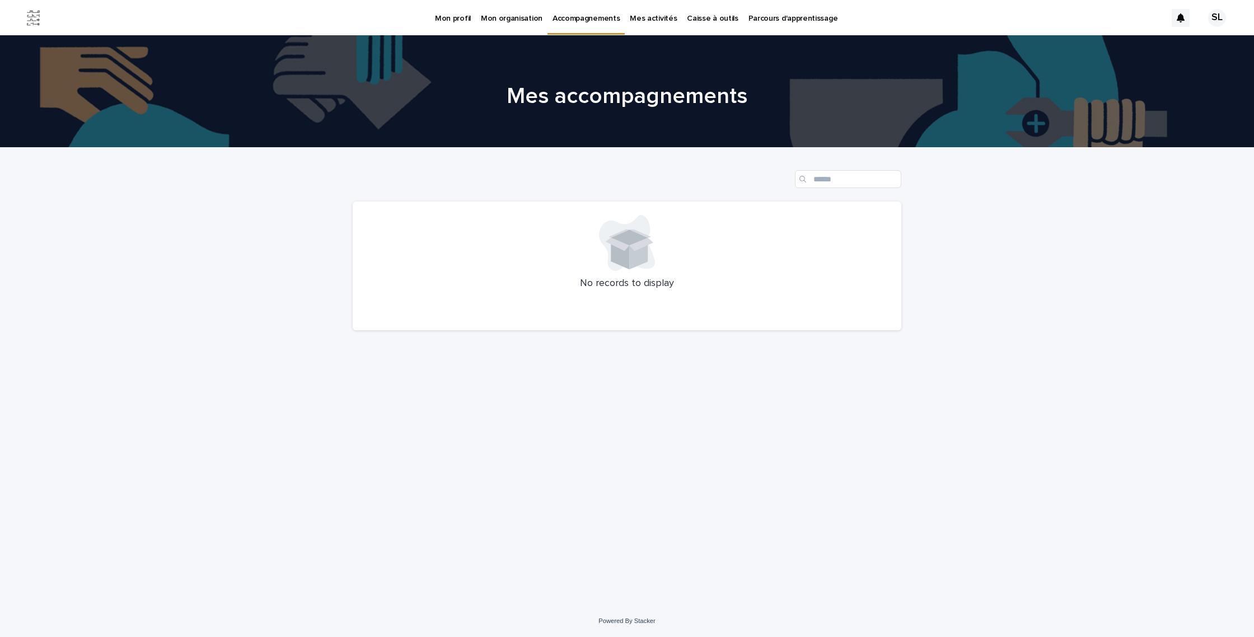
click at [630, 20] on p "Mes activités" at bounding box center [653, 12] width 47 height 24
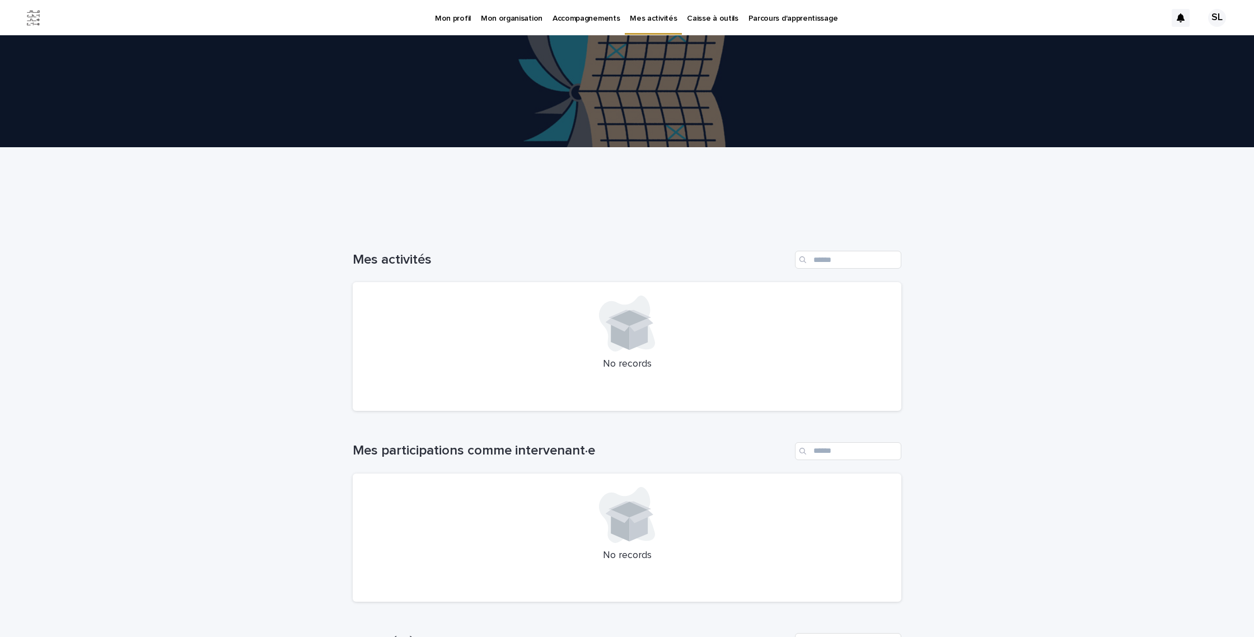
click at [687, 20] on p "Caisse à outils" at bounding box center [712, 12] width 51 height 24
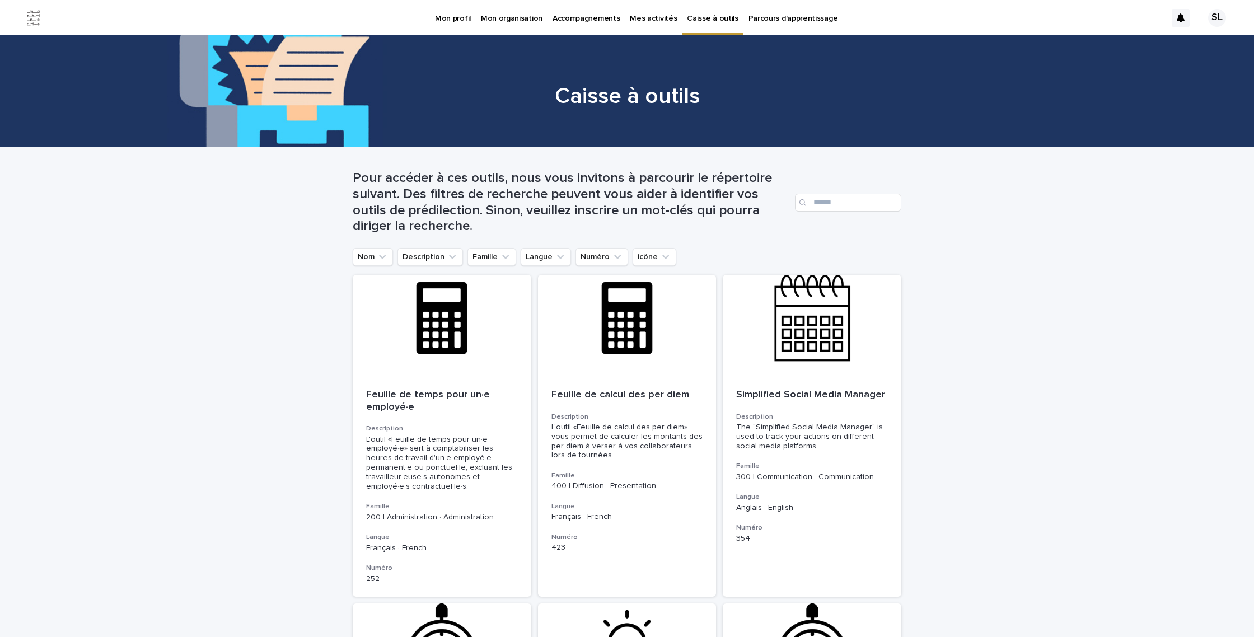
click at [759, 18] on p "Parcours d'apprentissage" at bounding box center [794, 12] width 90 height 24
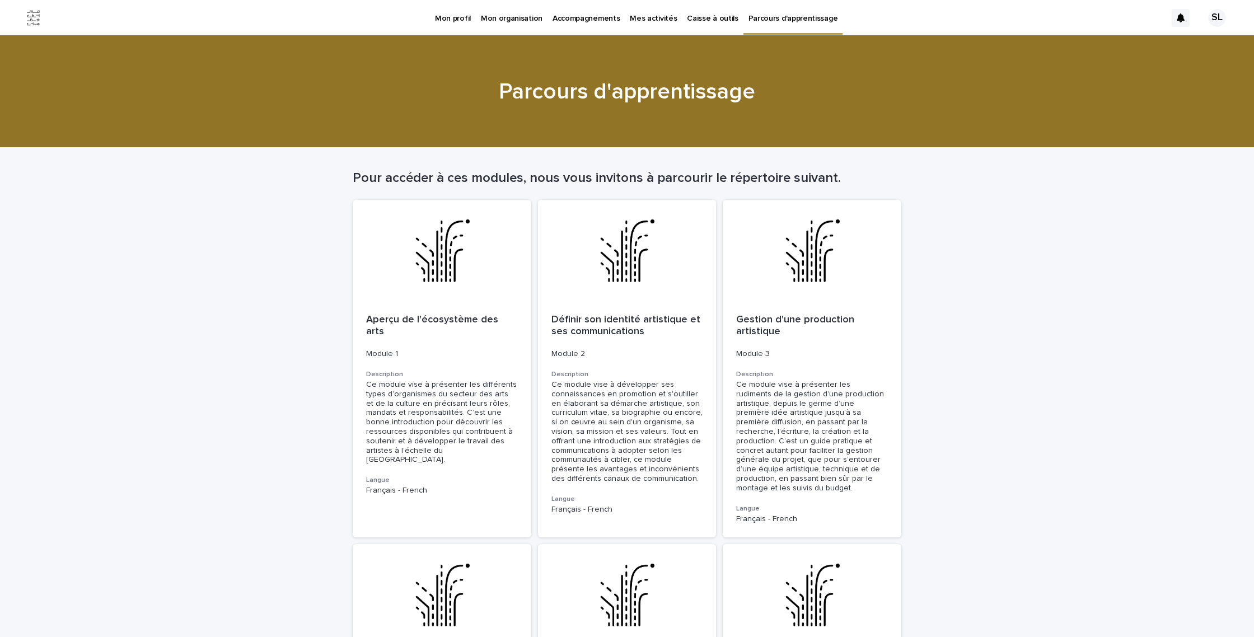
click at [505, 17] on p "Mon organisation" at bounding box center [512, 12] width 62 height 24
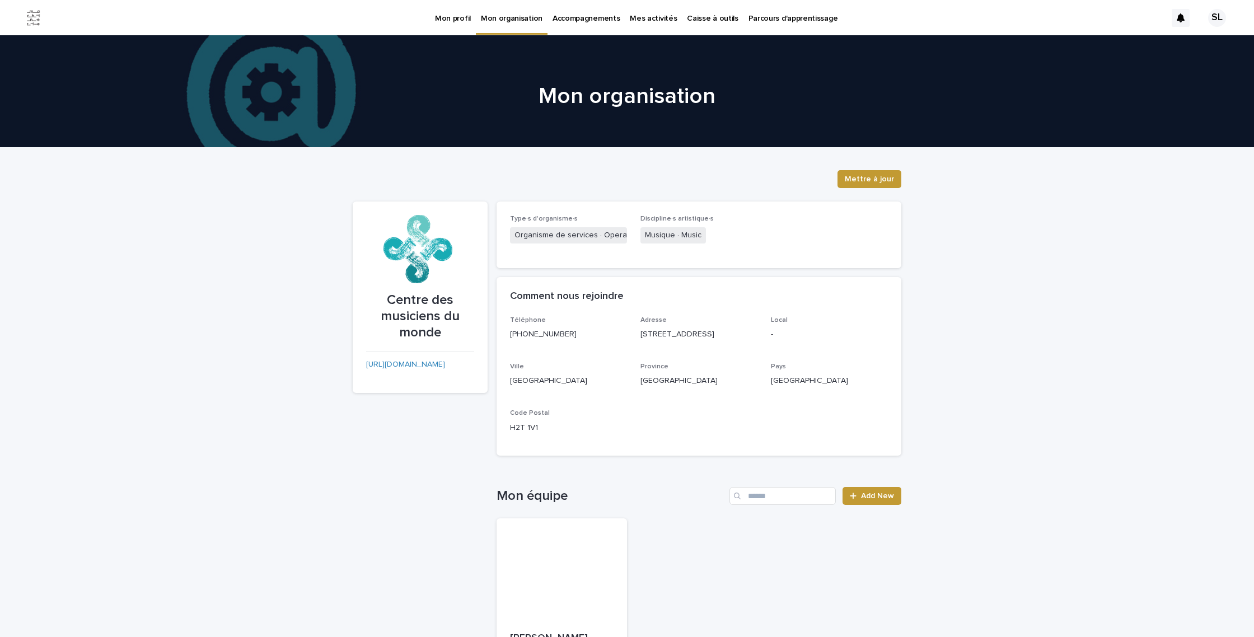
click at [462, 17] on p "Mon profil" at bounding box center [453, 12] width 36 height 24
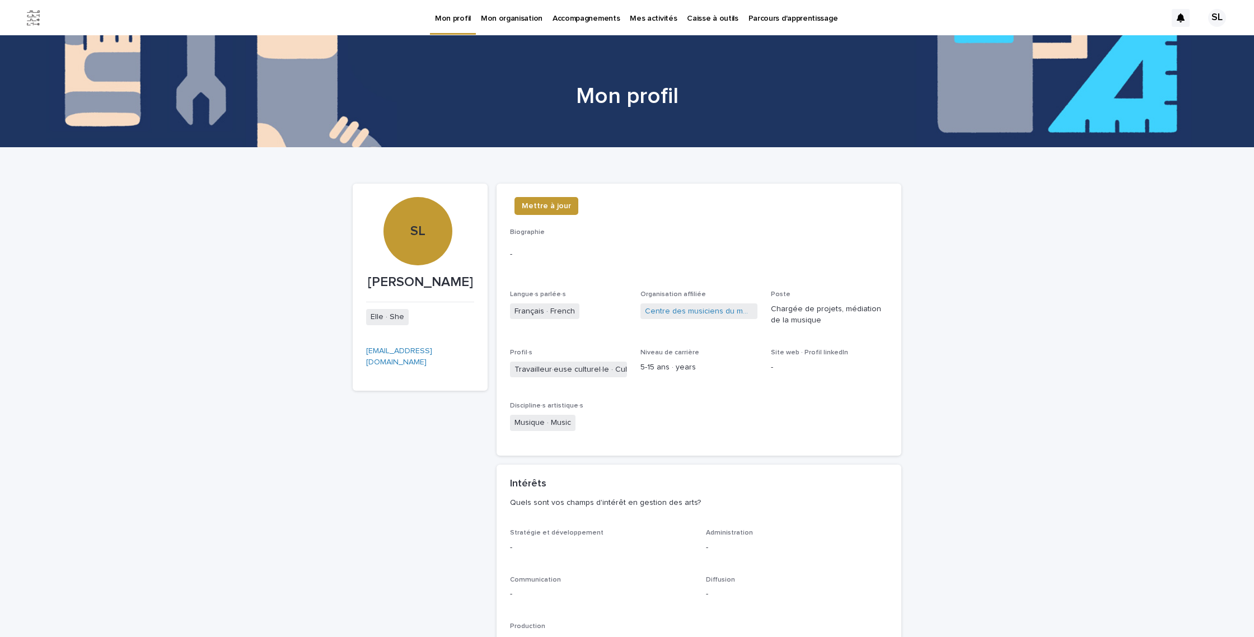
click at [553, 21] on p "Accompagnements" at bounding box center [586, 12] width 67 height 24
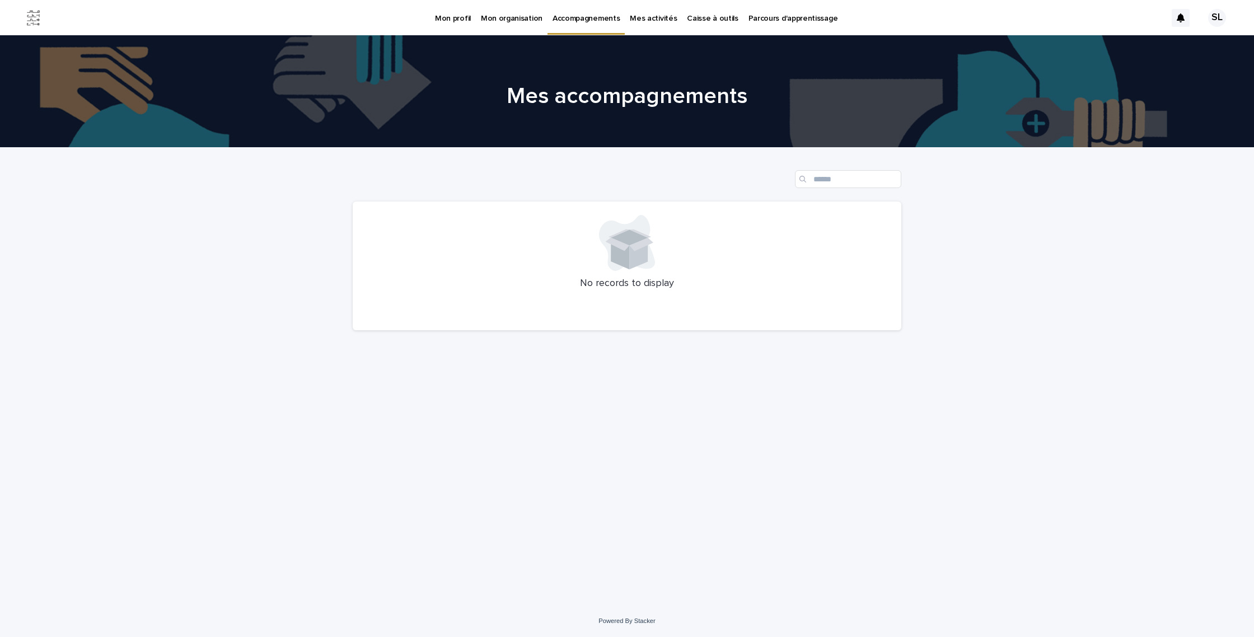
click at [517, 21] on p "Mon organisation" at bounding box center [512, 12] width 62 height 24
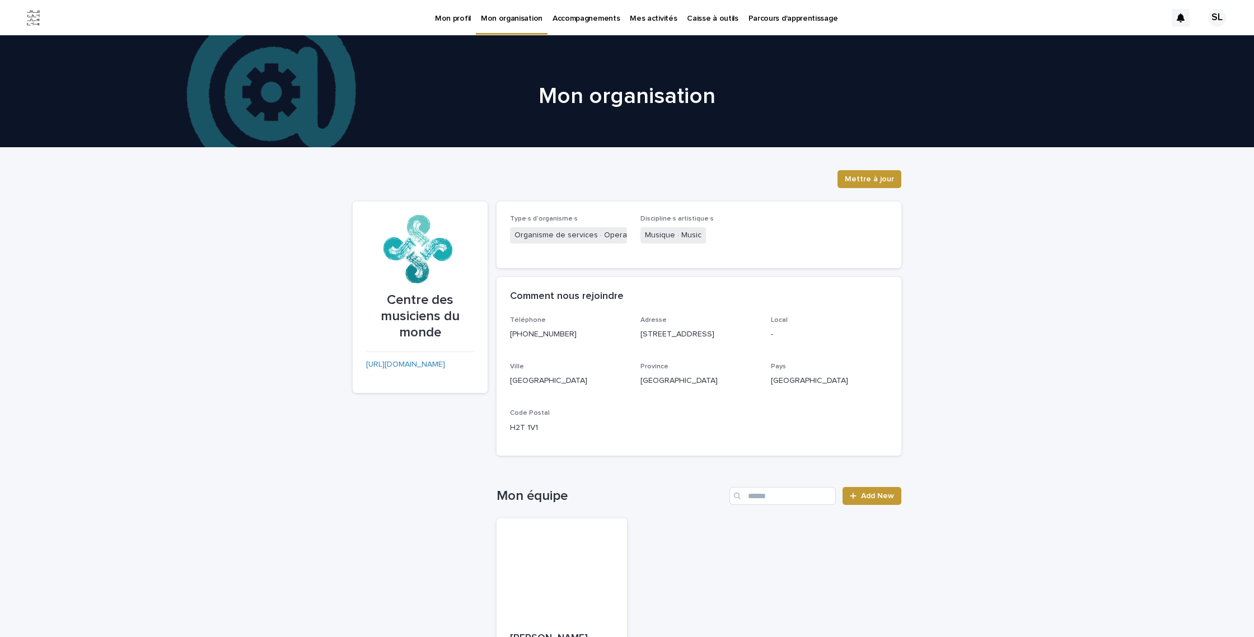
click at [563, 13] on p "Accompagnements" at bounding box center [586, 12] width 67 height 24
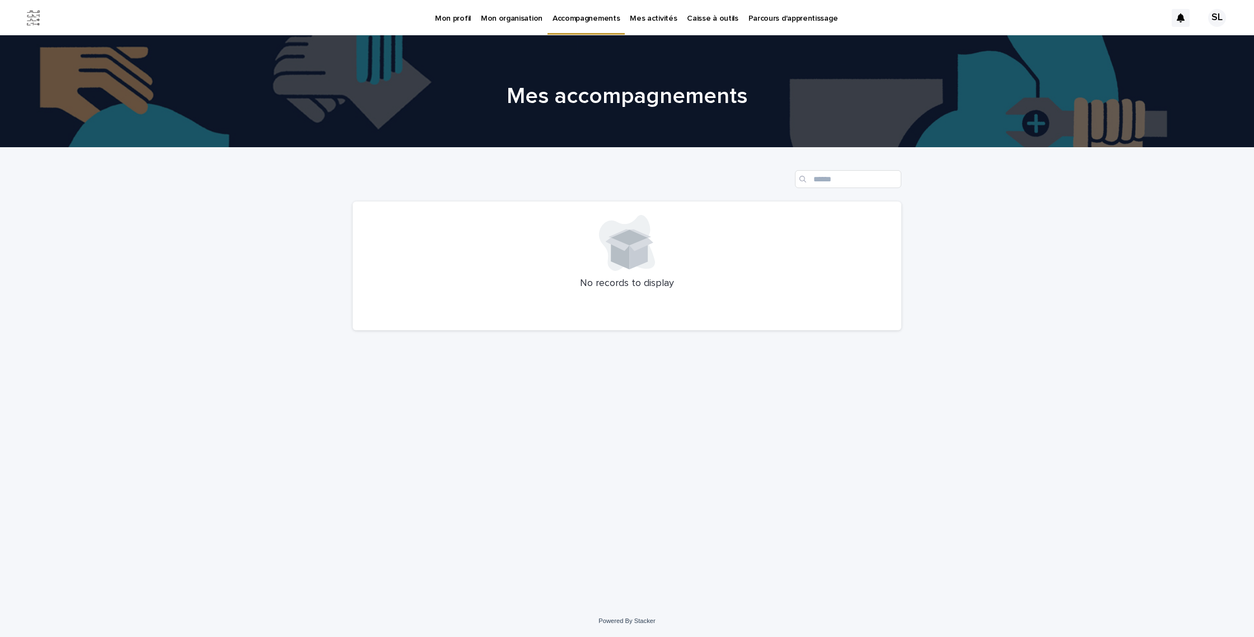
click at [639, 21] on p "Mes activités" at bounding box center [653, 12] width 47 height 24
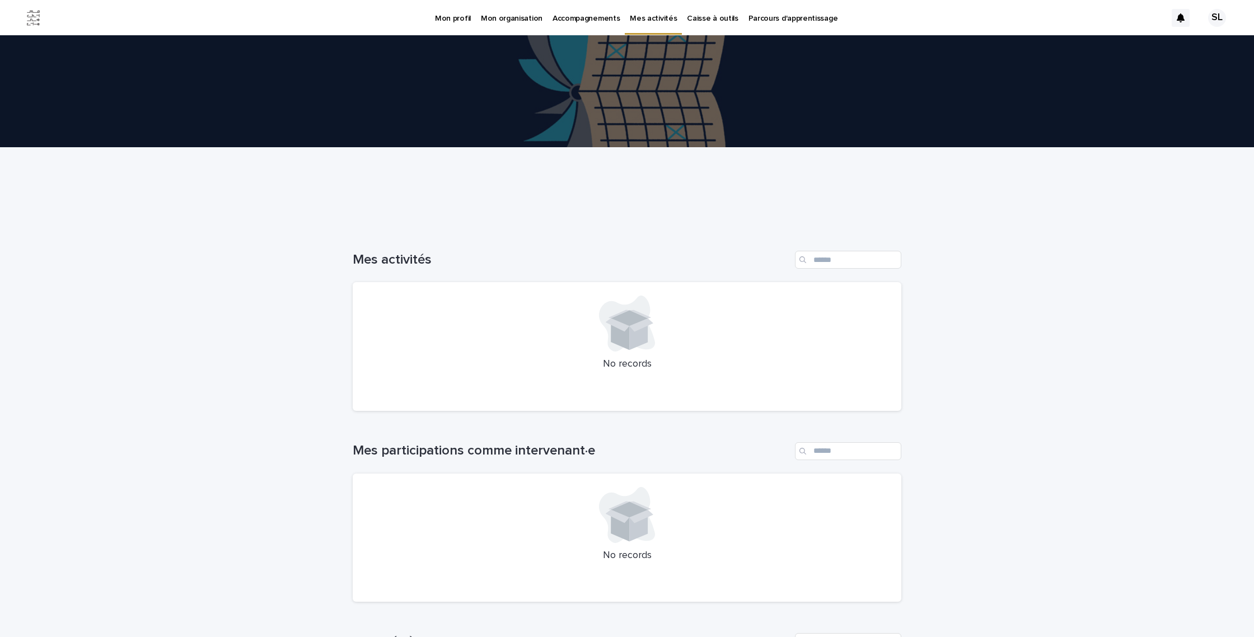
click at [697, 21] on p "Caisse à outils" at bounding box center [712, 12] width 51 height 24
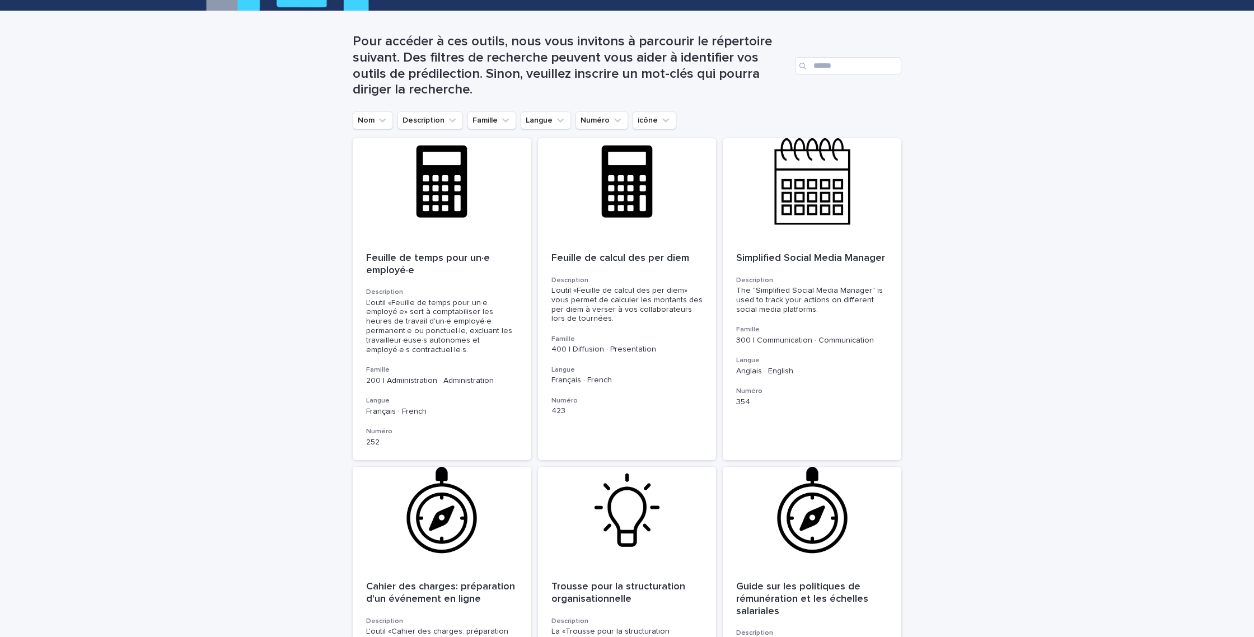
scroll to position [36, 0]
